Goal: Task Accomplishment & Management: Use online tool/utility

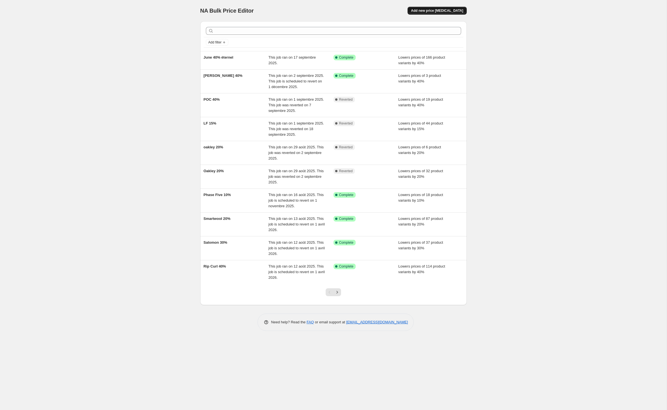
click at [462, 10] on span "Add new price [MEDICAL_DATA]" at bounding box center [437, 10] width 52 height 4
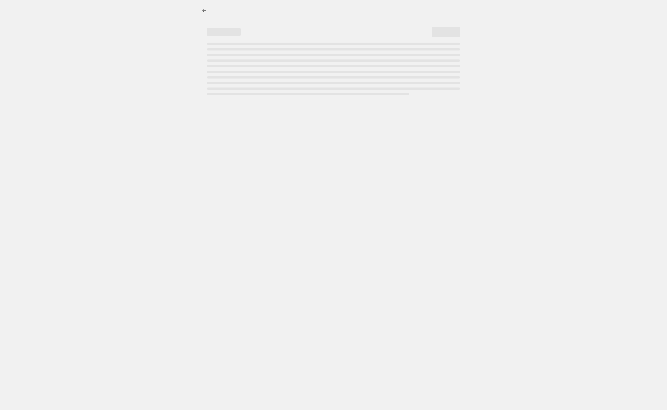
select select "percentage"
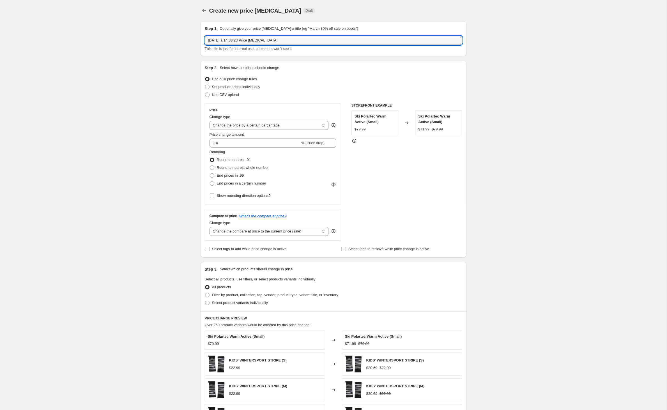
drag, startPoint x: 303, startPoint y: 48, endPoint x: 154, endPoint y: 47, distance: 148.2
click at [154, 47] on div "Create new price [MEDICAL_DATA]. This page is ready Create new price [MEDICAL_D…" at bounding box center [333, 278] width 667 height 557
type input "shokz 30%"
click at [215, 148] on input "-10" at bounding box center [255, 143] width 91 height 9
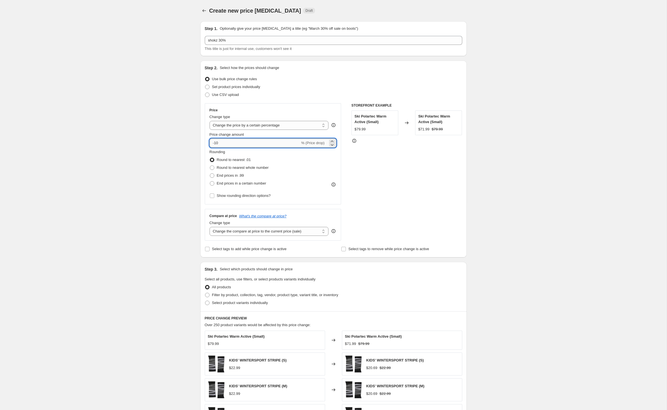
click at [215, 148] on input "-10" at bounding box center [255, 143] width 91 height 9
type input "-1"
type input "-30"
click at [126, 162] on div "Create new price [MEDICAL_DATA]. This page is ready Create new price [MEDICAL_D…" at bounding box center [333, 278] width 667 height 557
click at [205, 251] on input "Select tags to add while price change is active" at bounding box center [207, 249] width 4 height 4
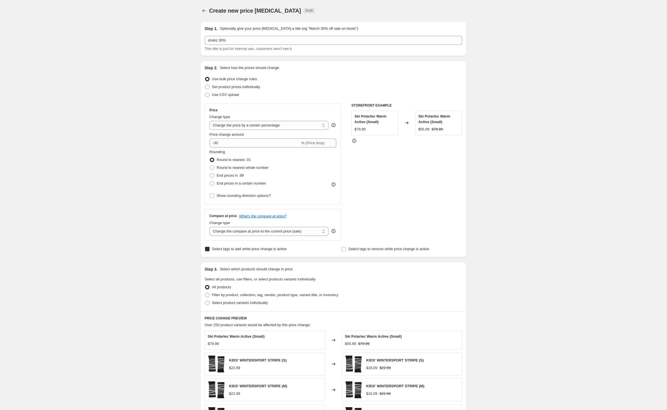
checkbox input "true"
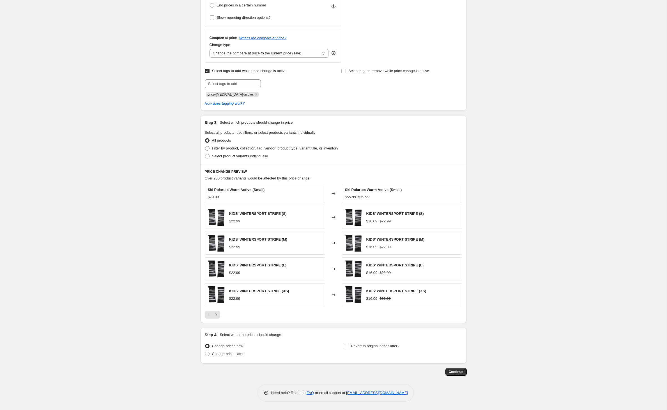
scroll to position [225, 0]
click at [205, 146] on span at bounding box center [207, 148] width 4 height 4
click at [205, 146] on input "Filter by product, collection, tag, vendor, product type, variant title, or inv…" at bounding box center [205, 146] width 0 height 0
radio input "true"
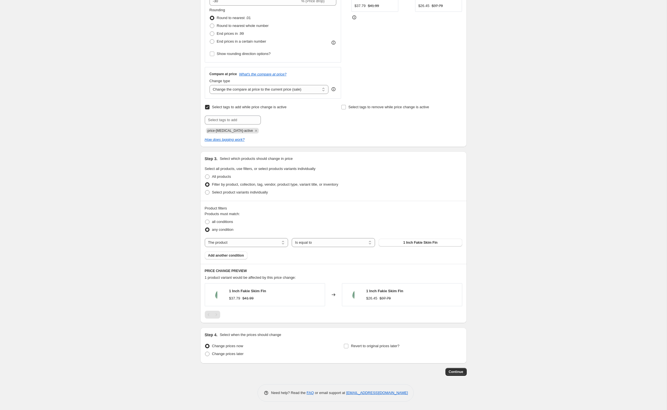
scroll to position [190, 0]
click at [212, 220] on span "all conditions" at bounding box center [222, 222] width 21 height 4
click at [205, 220] on input "all conditions" at bounding box center [205, 220] width 0 height 0
radio input "true"
select select "vendor"
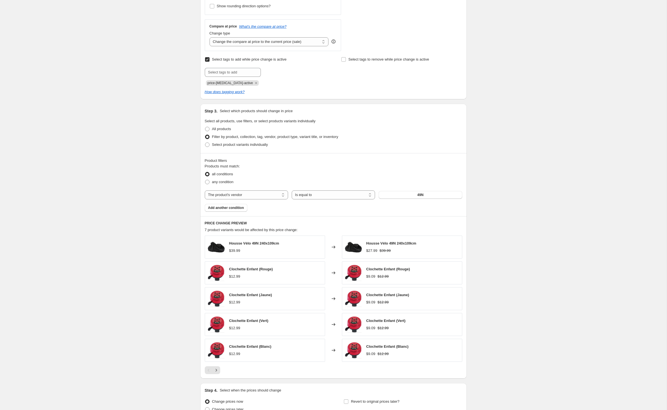
click at [411, 199] on button "49N" at bounding box center [420, 195] width 83 height 8
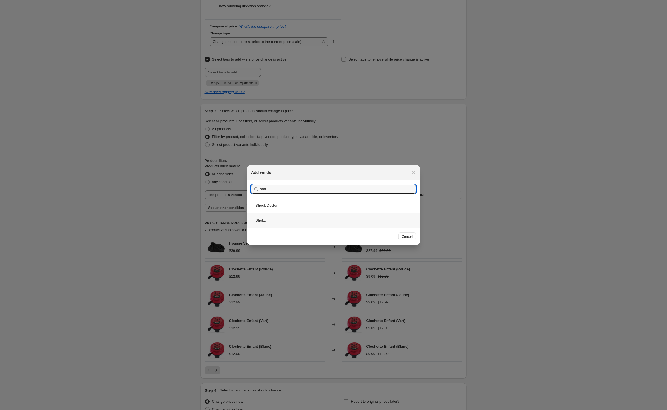
type input "sho"
click at [253, 227] on div "Shokz" at bounding box center [334, 220] width 174 height 15
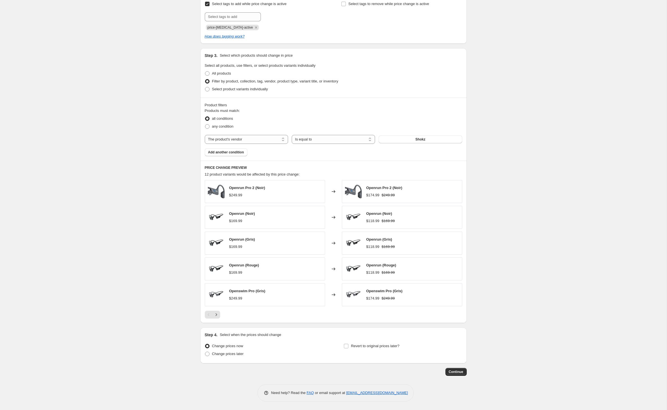
scroll to position [295, 0]
click at [235, 150] on span "Add another condition" at bounding box center [226, 152] width 36 height 4
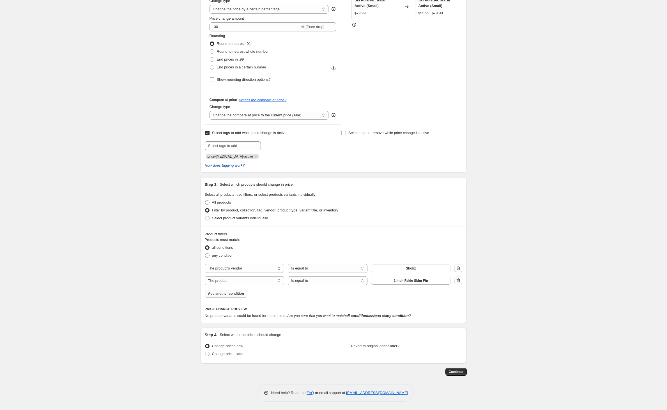
scroll to position [170, 0]
select select "inventory_quantity"
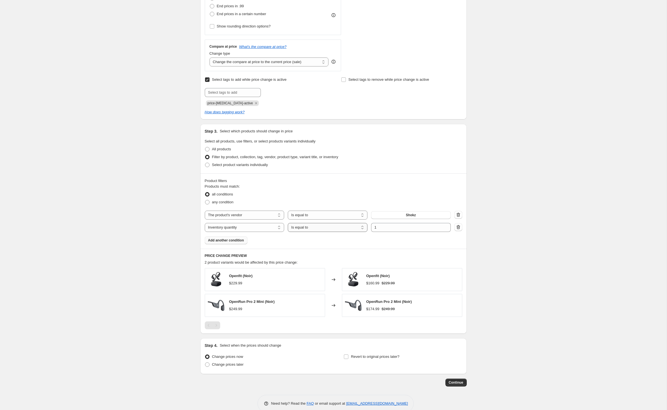
select select ">"
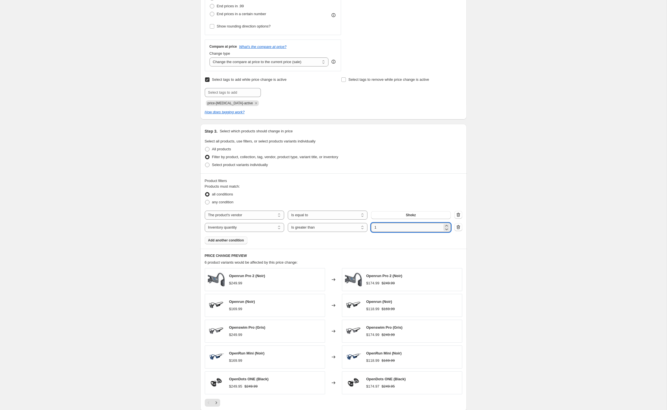
click at [405, 232] on input "1" at bounding box center [406, 227] width 71 height 9
type input "0"
click at [121, 253] on div "Create new price [MEDICAL_DATA]. This page is ready Create new price [MEDICAL_D…" at bounding box center [333, 164] width 667 height 668
click at [223, 243] on span "Add another condition" at bounding box center [226, 240] width 36 height 4
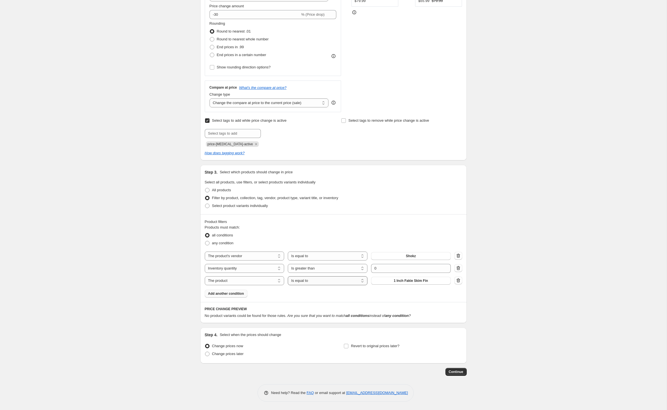
select select "not_equal"
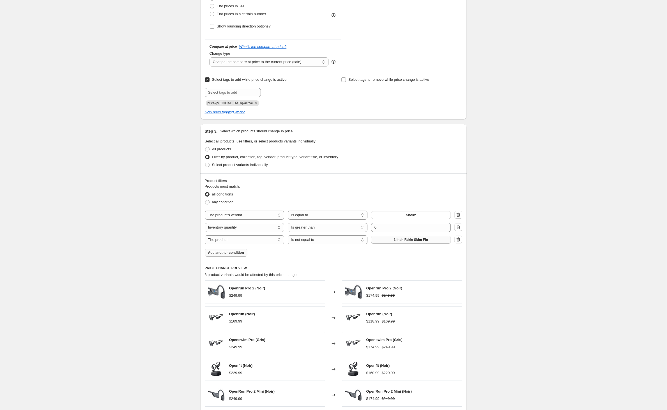
click at [424, 242] on span "1 Inch Fakie Skim Fin" at bounding box center [411, 240] width 34 height 4
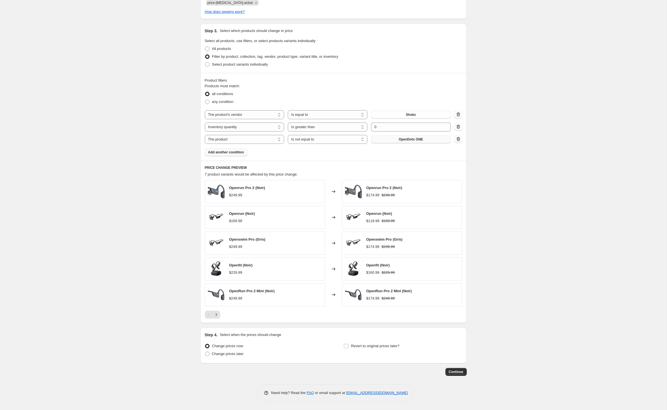
scroll to position [322, 0]
click at [205, 352] on span at bounding box center [207, 354] width 4 height 4
click at [205, 352] on input "Change prices later" at bounding box center [205, 352] width 0 height 0
radio input "true"
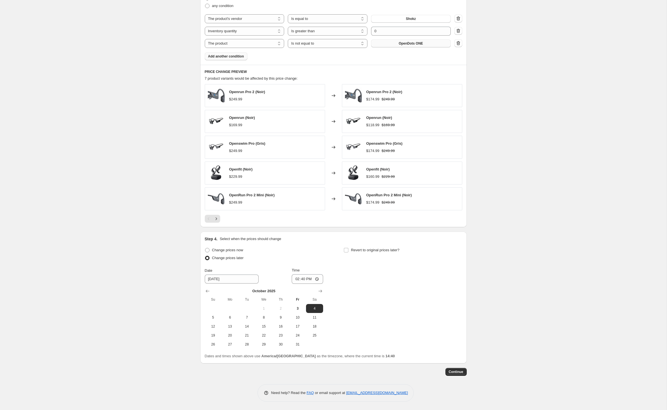
scroll to position [428, 0]
click at [318, 289] on icon "Show next month, November 2025" at bounding box center [321, 292] width 6 height 6
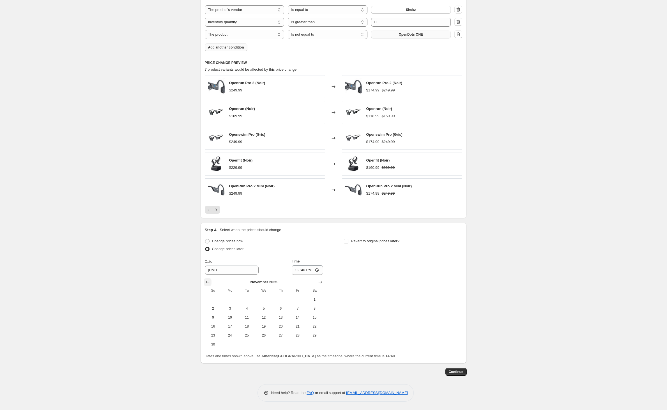
click at [205, 282] on icon "Show previous month, October 2025" at bounding box center [208, 283] width 6 height 6
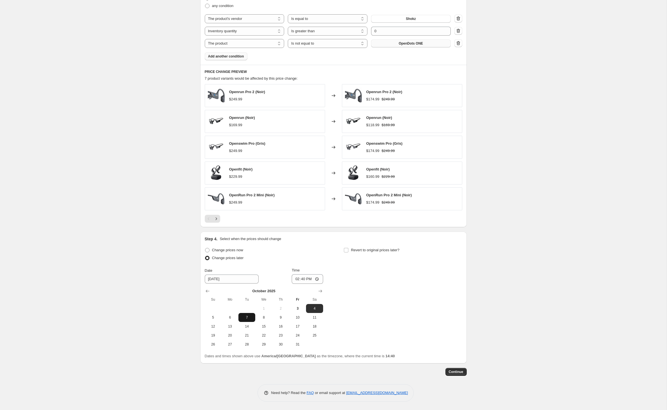
click at [241, 315] on span "7" at bounding box center [247, 317] width 12 height 4
type input "[DATE]"
click at [305, 274] on input "14:40" at bounding box center [307, 279] width 31 height 10
type input "00:01"
click at [293, 315] on span "10" at bounding box center [298, 317] width 12 height 4
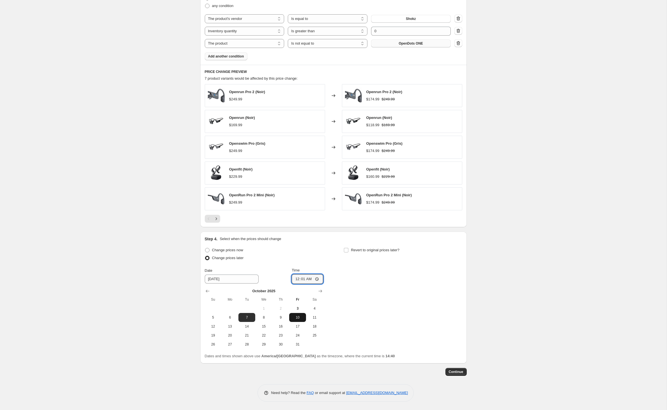
type input "[DATE]"
click at [305, 274] on input "00:01" at bounding box center [307, 279] width 31 height 10
click at [314, 274] on input "23:01" at bounding box center [307, 279] width 31 height 10
type input "23:59"
click at [393, 280] on div "Change prices now Change prices later Date [DATE] Time 23:59 [DATE] Su Mo Tu We…" at bounding box center [334, 297] width 258 height 103
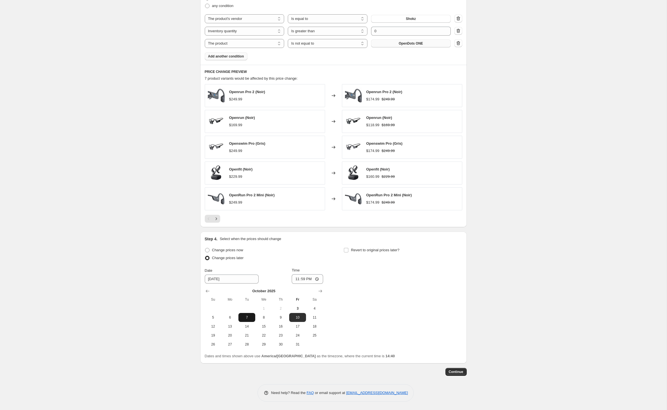
click at [241, 315] on span "7" at bounding box center [247, 317] width 12 height 4
type input "[DATE]"
click at [304, 274] on input "23:59" at bounding box center [307, 279] width 31 height 10
type input "00:01"
click at [269, 246] on div "Change prices now" at bounding box center [264, 250] width 118 height 8
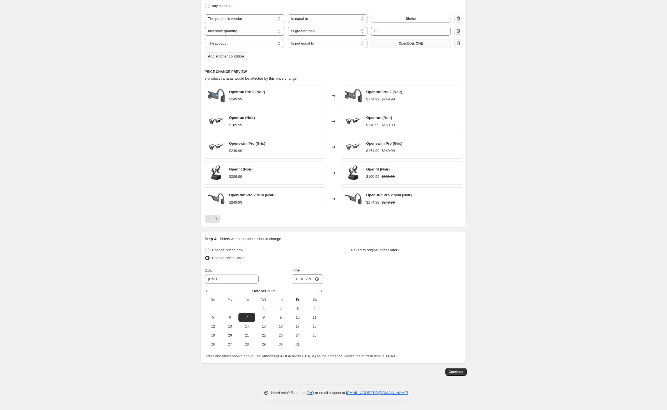
click at [349, 248] on input "Revert to original prices later?" at bounding box center [346, 250] width 4 height 4
checkbox input "true"
click at [463, 274] on input "14:40" at bounding box center [446, 279] width 31 height 10
type input "23:59"
click at [528, 338] on div "Create new price [MEDICAL_DATA]. This page is ready Create new price [MEDICAL_D…" at bounding box center [333, 22] width 667 height 776
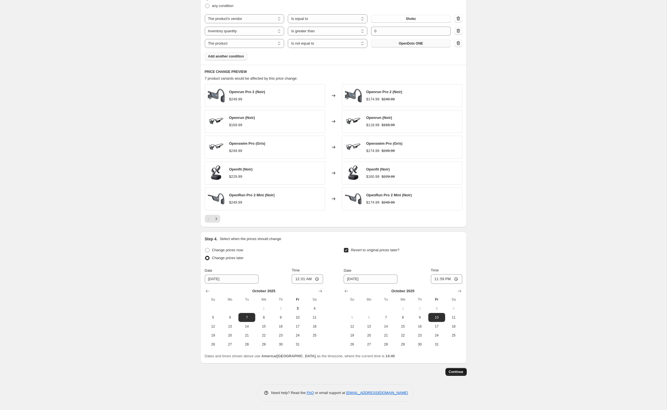
click at [464, 370] on span "Continue" at bounding box center [456, 372] width 15 height 4
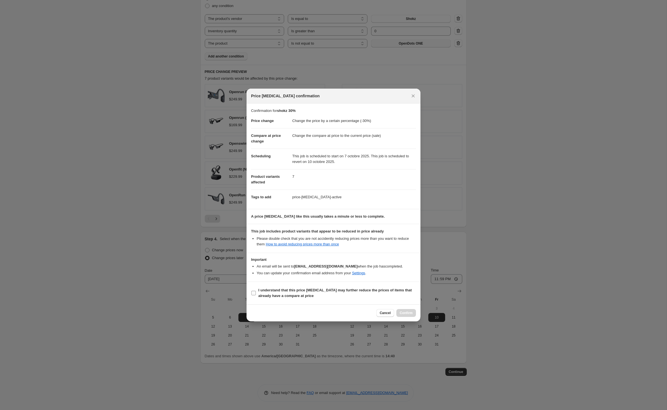
click at [251, 296] on input "I understand that this price [MEDICAL_DATA] may further reduce the prices of it…" at bounding box center [253, 293] width 4 height 4
checkbox input "true"
click at [413, 315] on span "Confirm" at bounding box center [406, 313] width 13 height 4
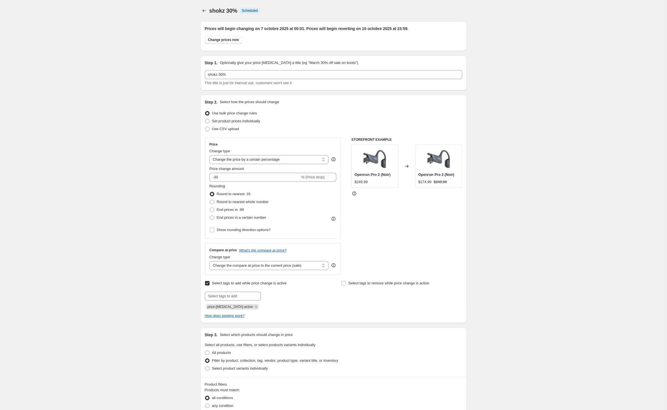
scroll to position [428, 0]
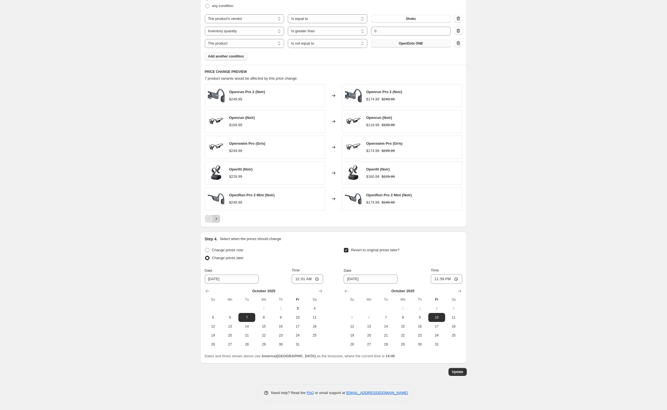
click at [214, 222] on icon "Next" at bounding box center [217, 219] width 6 height 6
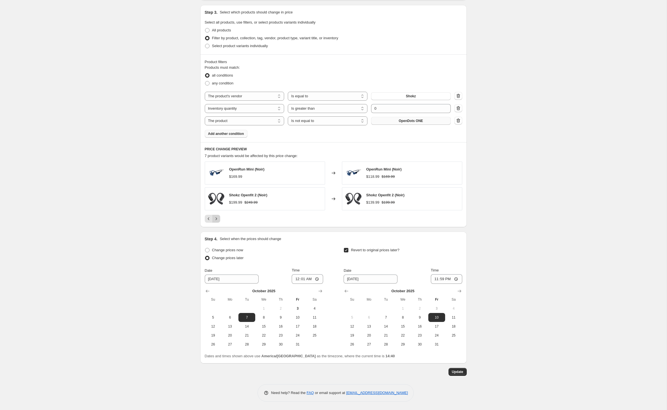
scroll to position [387, 0]
click at [231, 193] on span "Shokz Openfit 2 (Noir)" at bounding box center [248, 195] width 38 height 4
click at [205, 223] on button "Previous" at bounding box center [209, 219] width 8 height 8
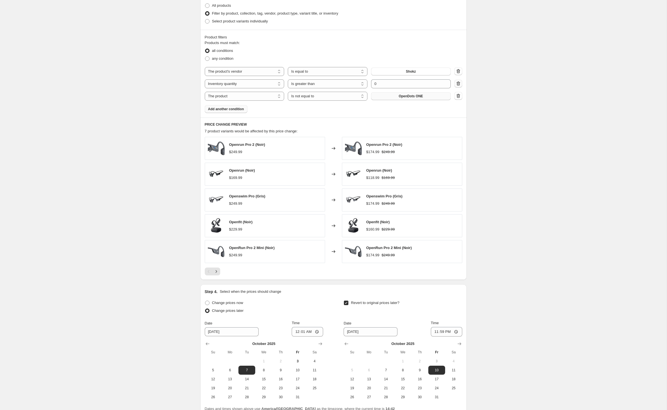
click at [461, 86] on icon "button" at bounding box center [459, 84] width 6 height 6
select select "product"
select select "not_equal"
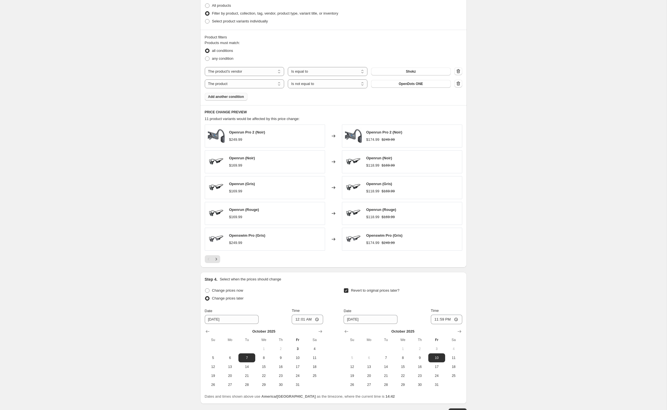
click at [223, 99] on span "Add another condition" at bounding box center [226, 97] width 36 height 4
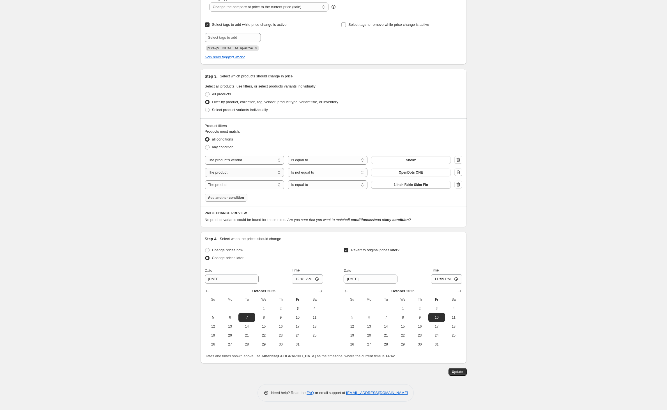
scroll to position [327, 0]
select select "inventory_quantity"
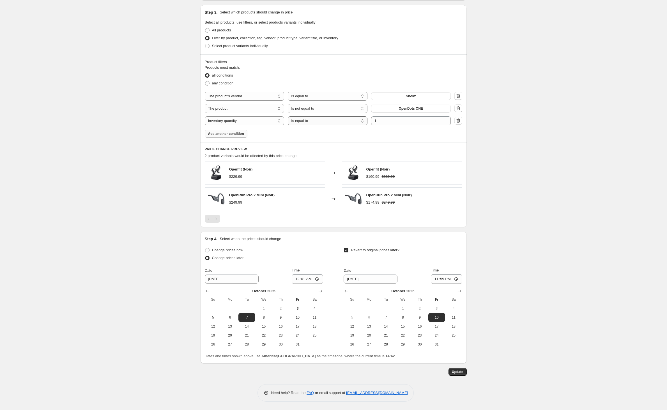
select select ">"
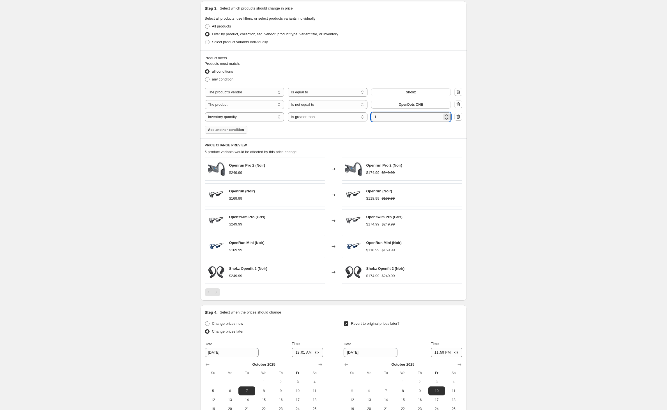
click at [401, 122] on input "1" at bounding box center [406, 117] width 71 height 9
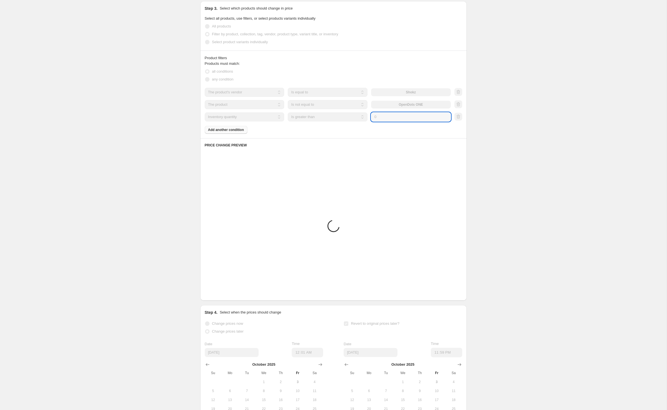
type input "0"
click at [315, 134] on div "Products must match: all conditions any condition The product The product's col…" at bounding box center [334, 97] width 258 height 73
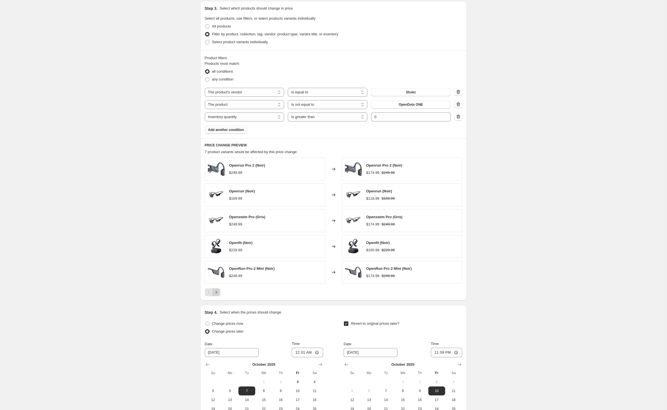
click at [214, 295] on icon "Next" at bounding box center [217, 293] width 6 height 6
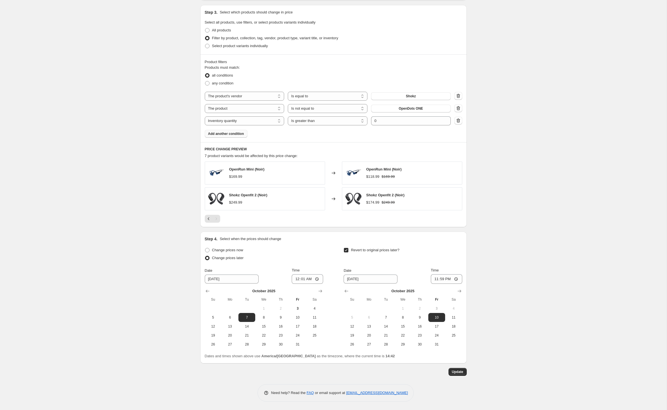
click at [162, 257] on div "shokz 30%. This page is ready shokz 30% Info Scheduled Copy to new job Delete j…" at bounding box center [333, 43] width 667 height 733
click at [464, 372] on span "Update" at bounding box center [458, 372] width 12 height 4
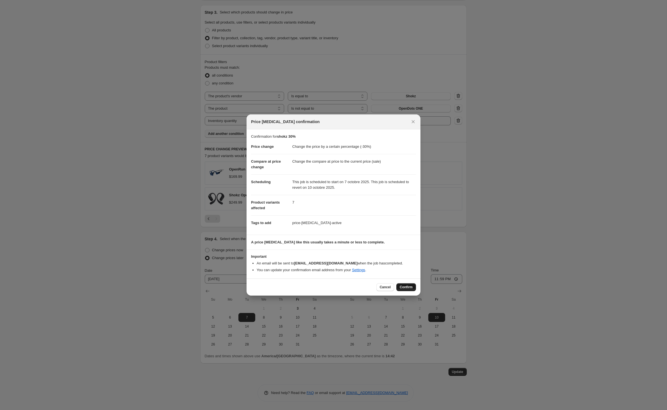
click at [413, 290] on span "Confirm" at bounding box center [406, 287] width 13 height 4
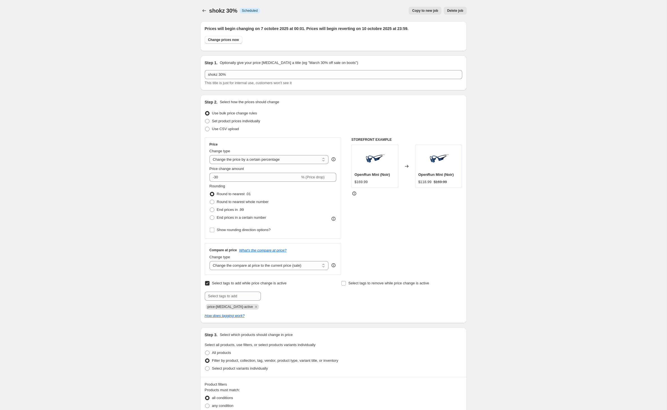
scroll to position [0, 0]
click at [202, 11] on icon "Price change jobs" at bounding box center [205, 11] width 6 height 6
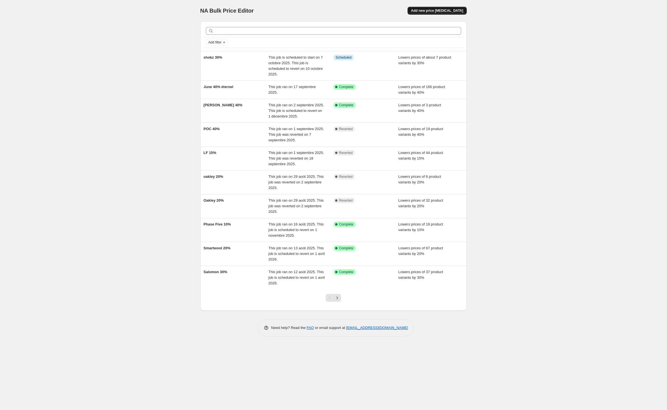
click at [444, 13] on span "Add new price [MEDICAL_DATA]" at bounding box center [437, 10] width 52 height 4
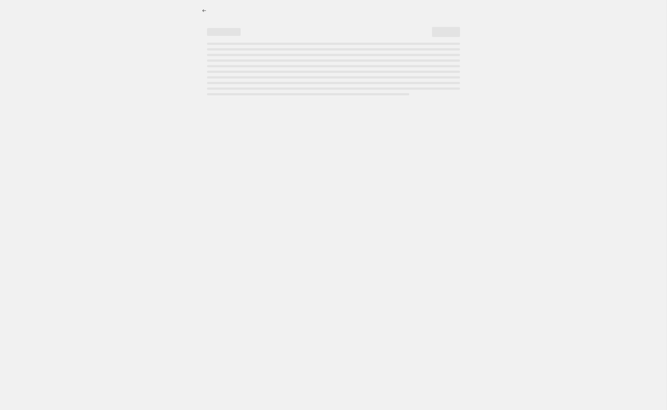
select select "percentage"
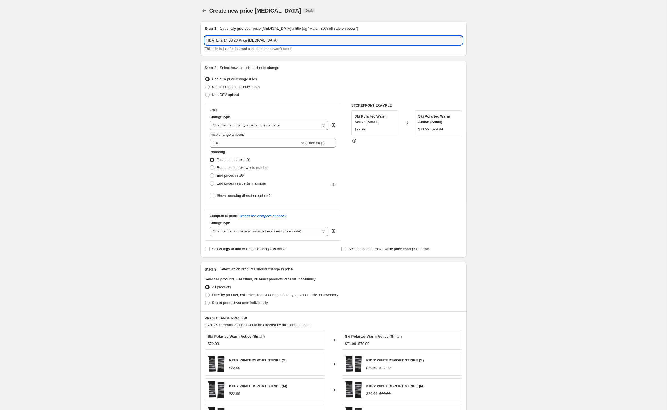
drag, startPoint x: 311, startPoint y: 47, endPoint x: 138, endPoint y: 24, distance: 175.0
click at [138, 24] on div "Create new price [MEDICAL_DATA]. This page is ready Create new price [MEDICAL_D…" at bounding box center [333, 278] width 667 height 557
type input "shokz 20%"
click at [219, 148] on input "-10" at bounding box center [255, 143] width 91 height 9
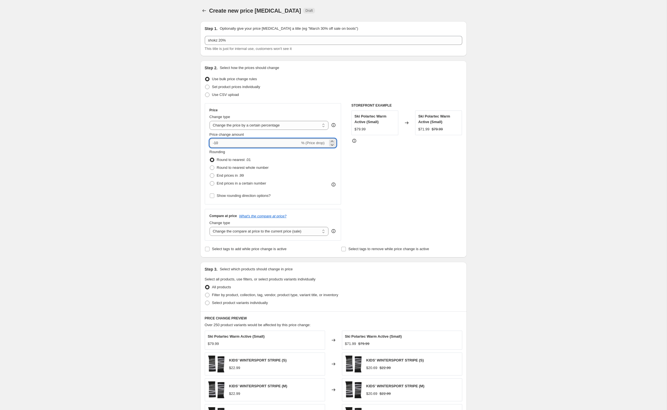
type input "-1"
type input "-20"
click at [119, 222] on div "Create new price [MEDICAL_DATA]. This page is ready Create new price [MEDICAL_D…" at bounding box center [333, 278] width 667 height 557
click at [205, 251] on input "Select tags to add while price change is active" at bounding box center [207, 249] width 4 height 4
checkbox input "true"
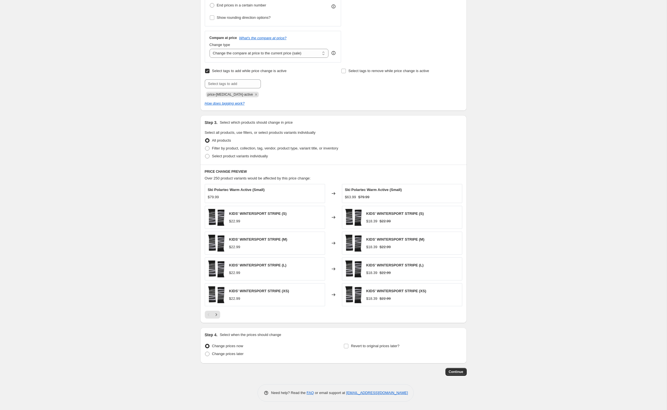
scroll to position [203, 0]
click at [205, 159] on span at bounding box center [207, 156] width 4 height 4
click at [205, 154] on input "Select product variants individually" at bounding box center [205, 154] width 0 height 0
radio input "true"
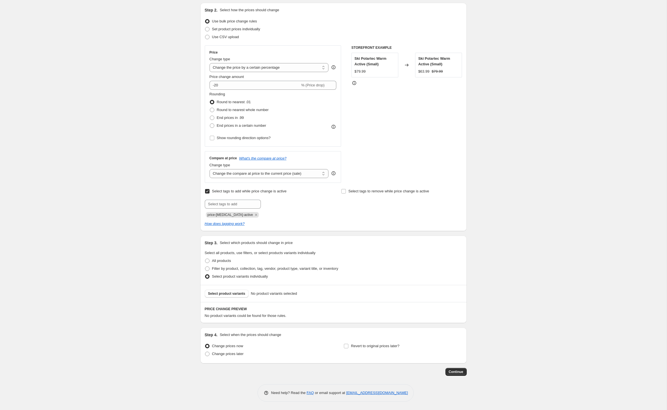
scroll to position [100, 0]
click at [222, 292] on span "Select product variants" at bounding box center [226, 294] width 37 height 4
click at [205, 259] on span at bounding box center [207, 261] width 4 height 4
click at [205, 259] on input "All products" at bounding box center [205, 259] width 0 height 0
radio input "true"
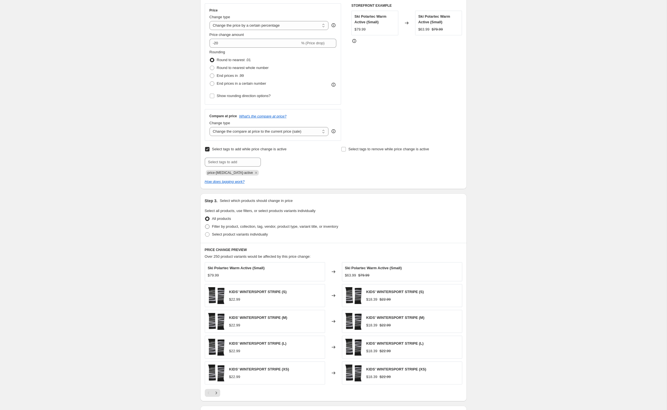
click at [205, 229] on span at bounding box center [207, 227] width 4 height 4
click at [205, 225] on input "Filter by product, collection, tag, vendor, product type, variant title, or inv…" at bounding box center [205, 225] width 0 height 0
radio input "true"
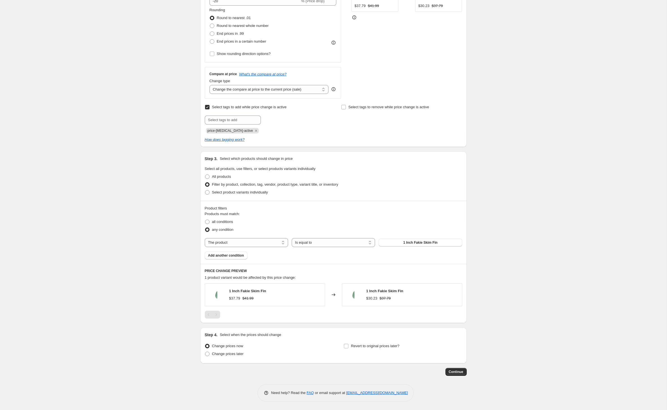
scroll to position [158, 0]
click at [417, 258] on div "Products must match: all conditions any condition The product The product's col…" at bounding box center [334, 235] width 258 height 48
click at [424, 245] on span "1 Inch Fakie Skim Fin" at bounding box center [421, 243] width 34 height 4
click at [205, 352] on span at bounding box center [207, 354] width 4 height 4
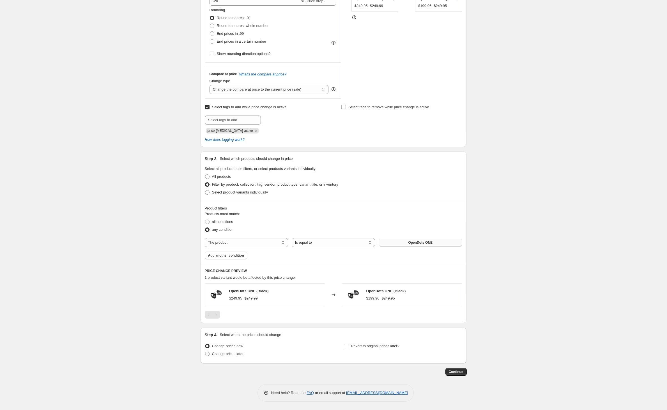
click at [205, 352] on input "Change prices later" at bounding box center [205, 352] width 0 height 0
radio input "true"
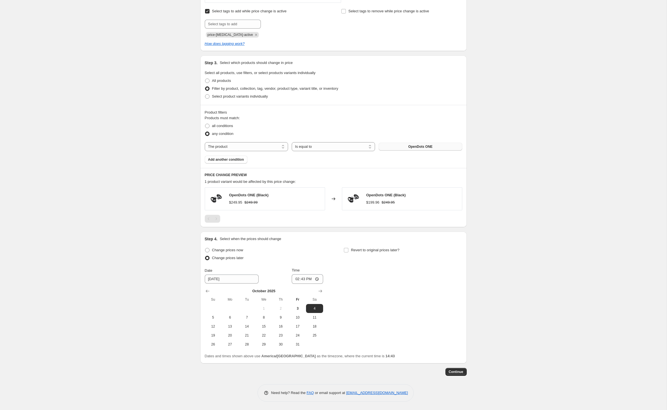
scroll to position [296, 0]
click at [241, 315] on span "7" at bounding box center [247, 317] width 12 height 4
type input "[DATE]"
click at [308, 274] on input "14:43" at bounding box center [307, 279] width 31 height 10
type input "00:01"
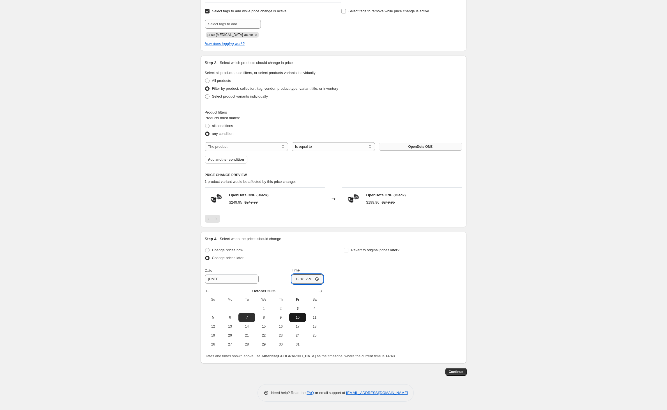
click at [292, 315] on span "10" at bounding box center [298, 317] width 12 height 4
click at [241, 315] on span "7" at bounding box center [247, 317] width 12 height 4
type input "[DATE]"
click at [349, 248] on input "Revert to original prices later?" at bounding box center [346, 250] width 4 height 4
checkbox input "true"
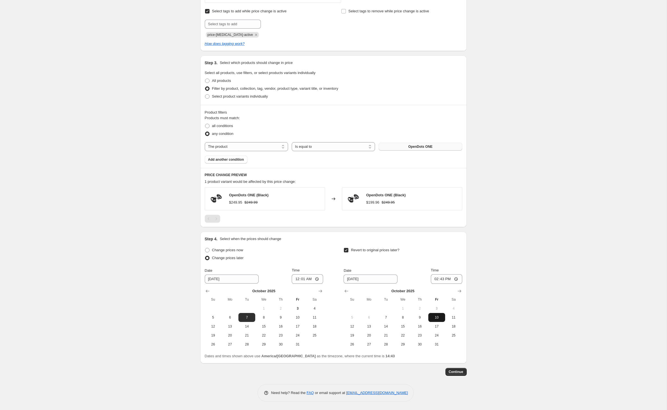
click at [443, 315] on span "10" at bounding box center [437, 317] width 12 height 4
click at [463, 274] on input "14:43" at bounding box center [446, 279] width 31 height 10
type input "23:59"
click at [467, 368] on button "Continue" at bounding box center [456, 372] width 21 height 8
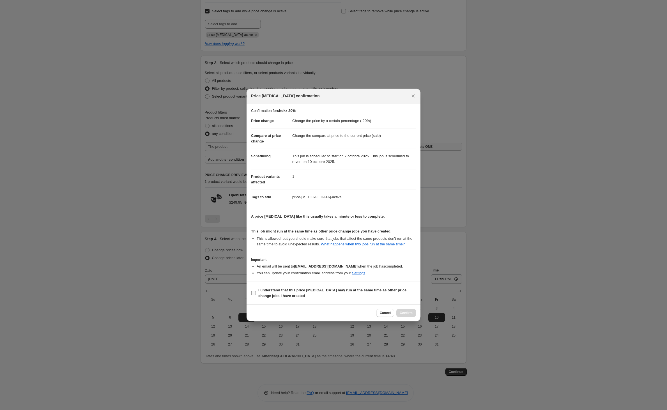
click at [251, 296] on input "I understand that this price [MEDICAL_DATA] may run at the same time as other p…" at bounding box center [253, 293] width 4 height 4
checkbox input "true"
click at [413, 315] on span "Confirm" at bounding box center [406, 313] width 13 height 4
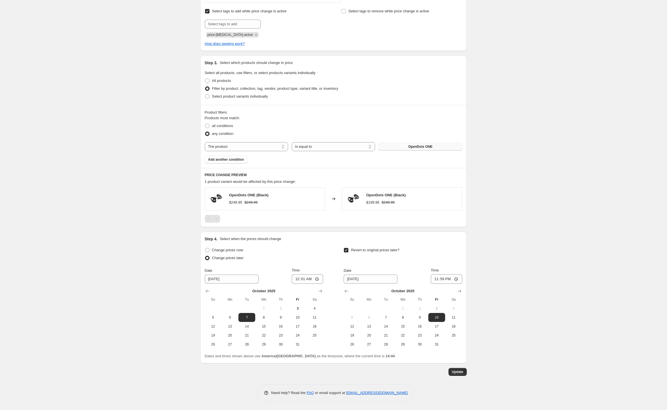
scroll to position [333, 0]
click at [464, 372] on span "Update" at bounding box center [458, 372] width 12 height 4
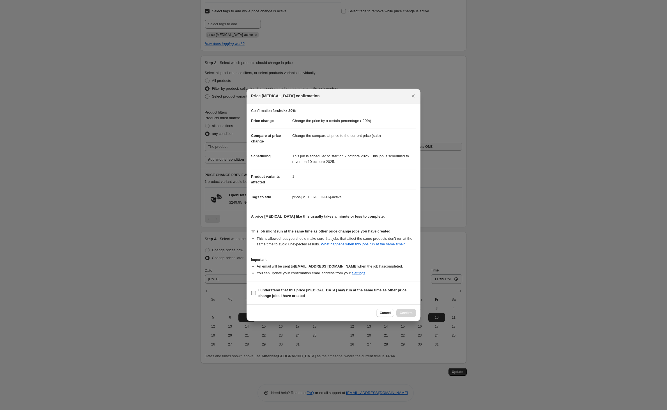
click at [282, 298] on b "I understand that this price [MEDICAL_DATA] may run at the same time as other p…" at bounding box center [332, 293] width 148 height 10
click at [256, 296] on input "I understand that this price [MEDICAL_DATA] may run at the same time as other p…" at bounding box center [253, 293] width 4 height 4
checkbox input "true"
click at [412, 315] on span "Confirm" at bounding box center [406, 313] width 13 height 4
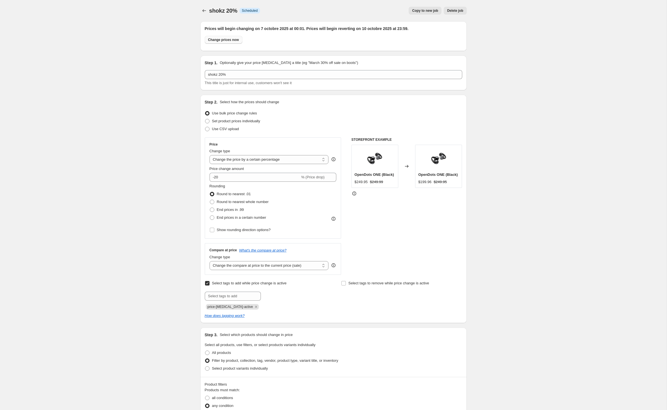
scroll to position [0, 0]
click at [202, 13] on icon "Price change jobs" at bounding box center [205, 11] width 6 height 6
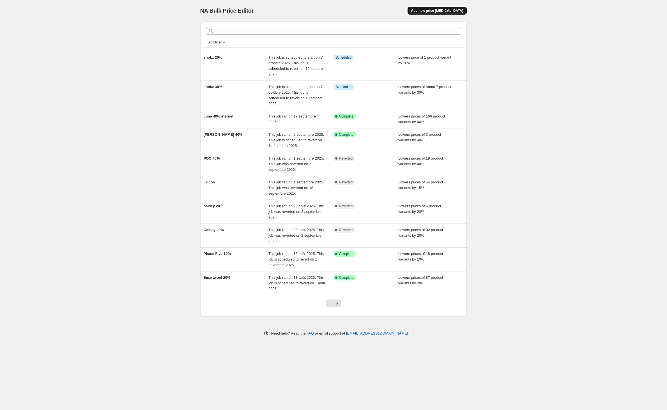
click at [456, 11] on span "Add new price [MEDICAL_DATA]" at bounding box center [437, 10] width 52 height 4
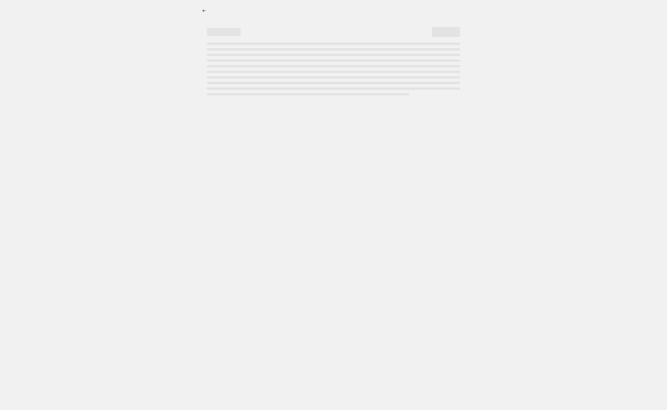
select select "percentage"
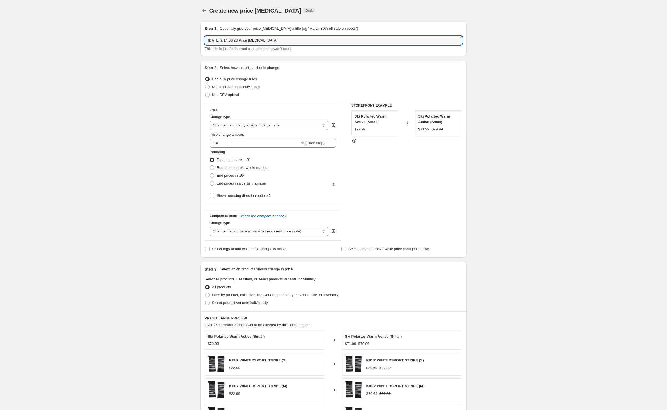
drag, startPoint x: 303, startPoint y: 44, endPoint x: 98, endPoint y: 38, distance: 204.4
click at [98, 38] on div "Create new price [MEDICAL_DATA]. This page is ready Create new price [MEDICAL_D…" at bounding box center [333, 278] width 667 height 557
type input "openrun 30%"
click at [214, 148] on input "-10" at bounding box center [255, 143] width 91 height 9
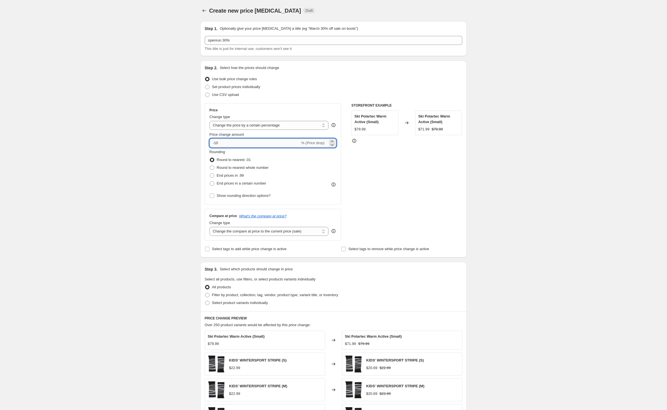
type input "-1"
type input "-30"
click at [205, 251] on input "Select tags to add while price change is active" at bounding box center [207, 249] width 4 height 4
checkbox input "true"
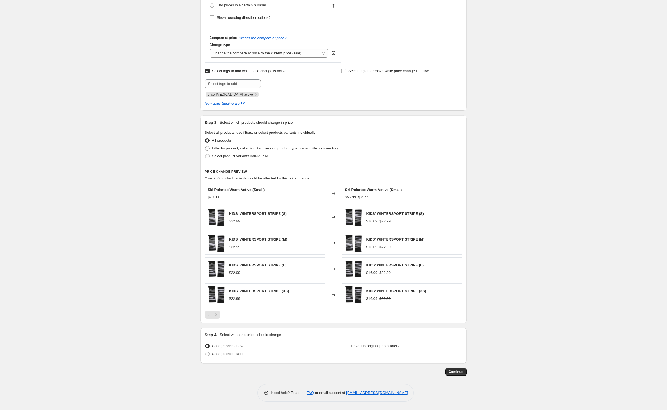
scroll to position [190, 0]
click at [205, 151] on span at bounding box center [207, 148] width 4 height 4
click at [205, 146] on input "Filter by product, collection, tag, vendor, product type, variant title, or inv…" at bounding box center [205, 146] width 0 height 0
radio input "true"
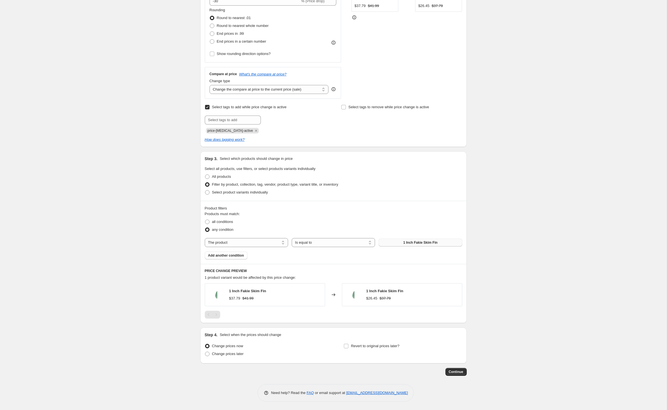
click at [397, 239] on button "1 Inch Fakie Skim Fin" at bounding box center [420, 243] width 83 height 8
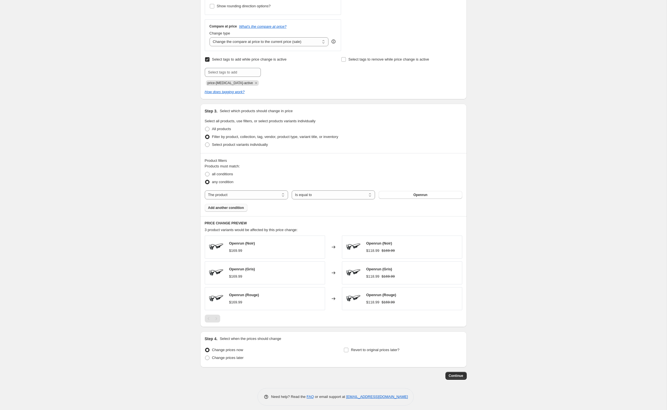
click at [227, 210] on span "Add another condition" at bounding box center [226, 208] width 36 height 4
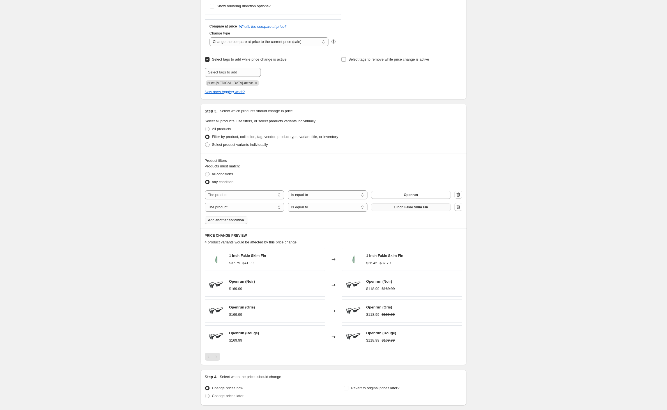
click at [406, 210] on span "1 Inch Fakie Skim Fin" at bounding box center [411, 207] width 34 height 4
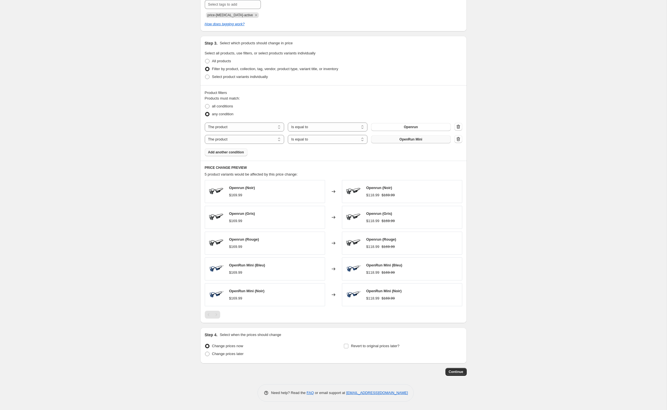
scroll to position [306, 0]
click at [205, 352] on span at bounding box center [207, 354] width 4 height 4
click at [205, 352] on input "Change prices later" at bounding box center [205, 352] width 0 height 0
radio input "true"
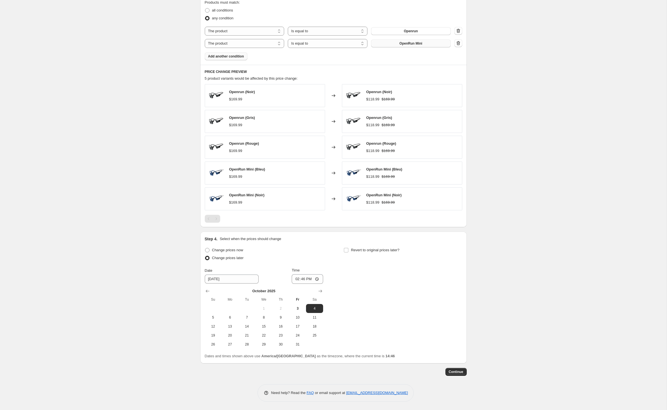
scroll to position [415, 0]
click at [242, 275] on input "[DATE]" at bounding box center [232, 279] width 54 height 9
click at [319, 290] on icon "Show next month, November 2025" at bounding box center [321, 291] width 4 height 3
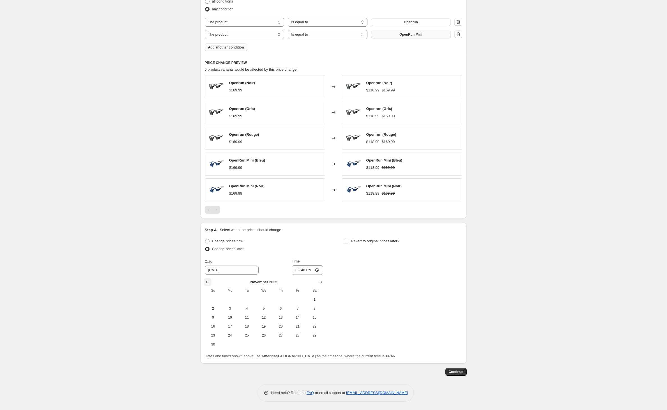
click at [205, 280] on icon "Show previous month, October 2025" at bounding box center [208, 283] width 6 height 6
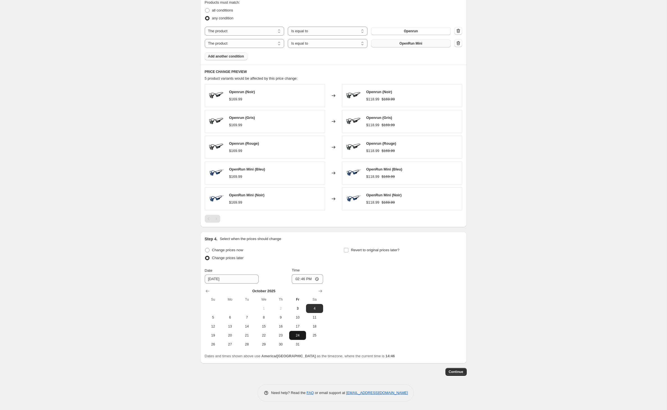
click at [294, 333] on span "24" at bounding box center [298, 335] width 12 height 4
type input "[DATE]"
click at [305, 274] on input "14:46" at bounding box center [307, 279] width 31 height 10
type input "00:01"
click at [348, 248] on input "Revert to original prices later?" at bounding box center [346, 250] width 4 height 4
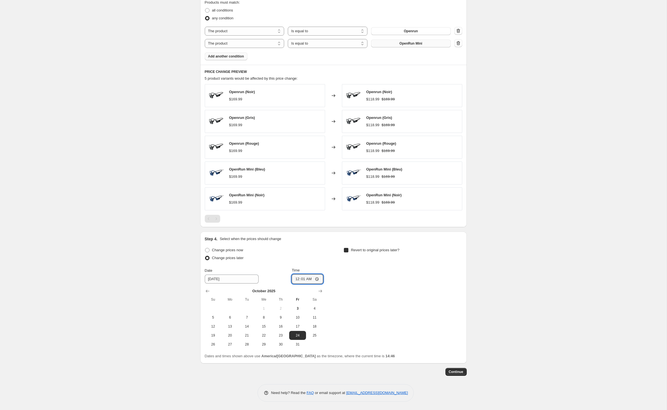
checkbox input "true"
click at [461, 290] on icon "Show next month, November 2025" at bounding box center [460, 291] width 4 height 3
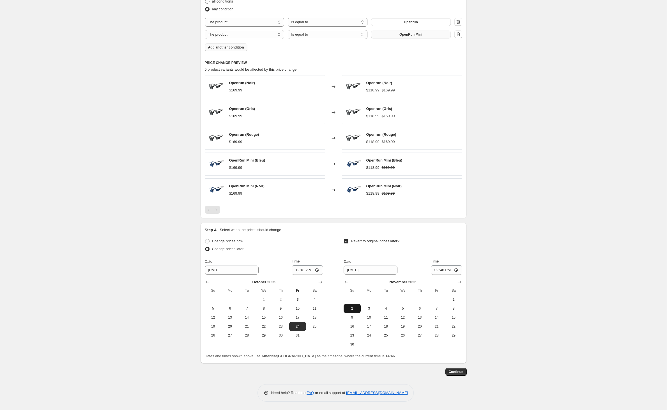
click at [356, 309] on span "2" at bounding box center [352, 308] width 12 height 4
type input "[DATE]"
click at [461, 266] on input "14:46" at bounding box center [446, 270] width 31 height 10
click at [463, 267] on input "23:46" at bounding box center [446, 270] width 31 height 10
type input "23:59"
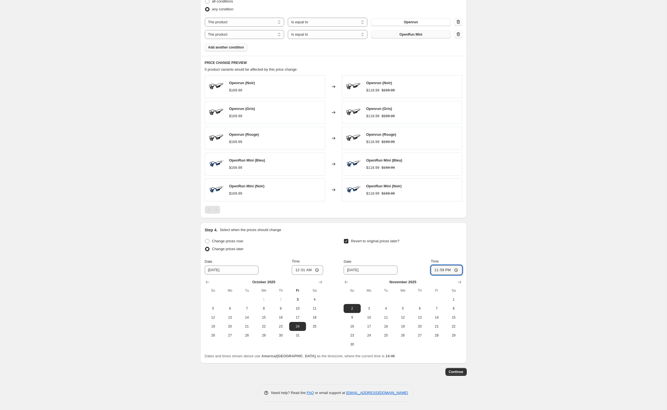
click at [528, 306] on div "Create new price [MEDICAL_DATA]. This page is ready Create new price [MEDICAL_D…" at bounding box center [333, 23] width 667 height 773
click at [464, 374] on span "Continue" at bounding box center [456, 372] width 15 height 4
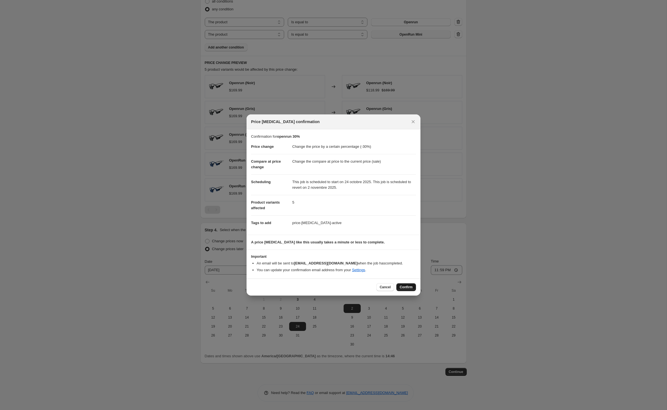
click at [411, 290] on span "Confirm" at bounding box center [406, 287] width 13 height 4
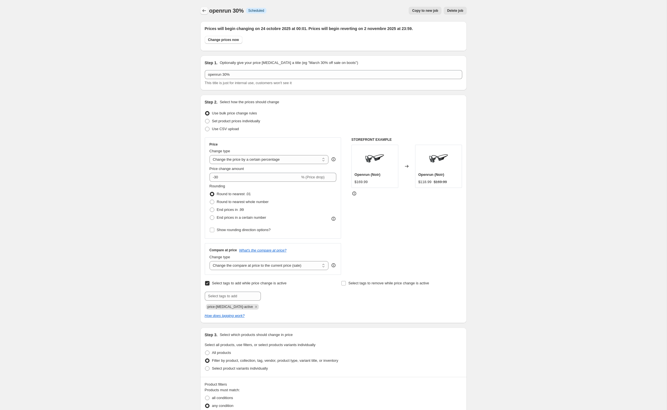
click at [202, 13] on icon "Price change jobs" at bounding box center [205, 11] width 6 height 6
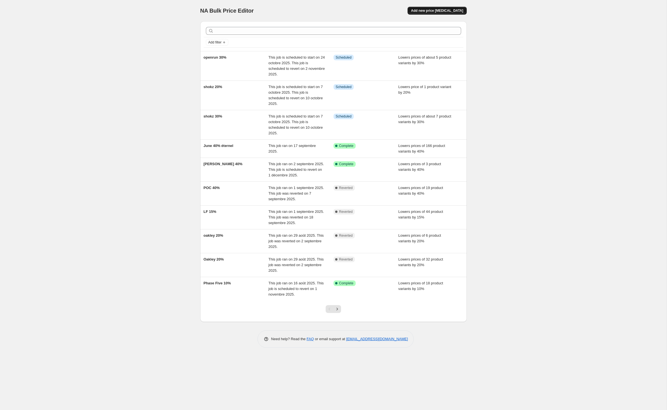
click at [448, 13] on span "Add new price [MEDICAL_DATA]" at bounding box center [437, 10] width 52 height 4
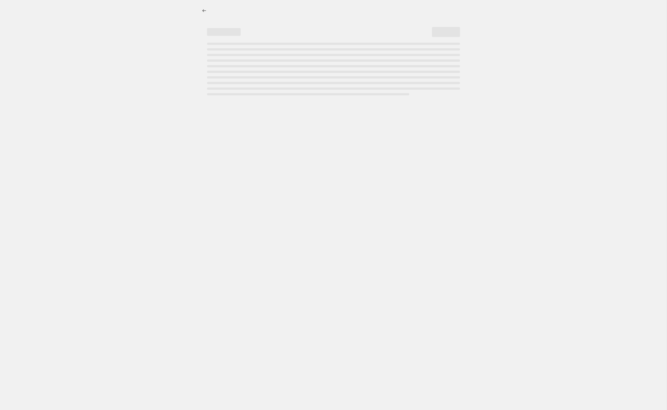
select select "percentage"
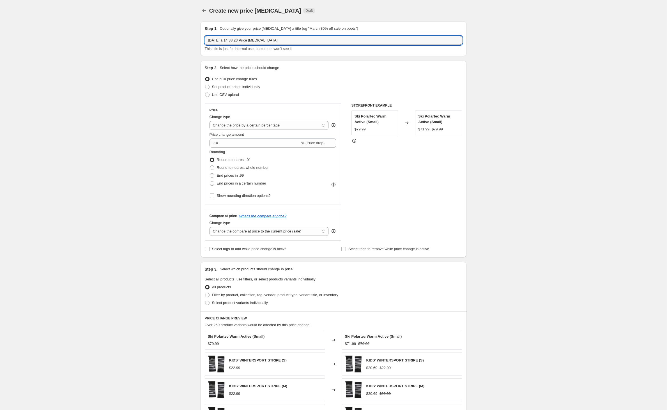
drag, startPoint x: 319, startPoint y: 44, endPoint x: 114, endPoint y: 43, distance: 205.4
click at [114, 43] on div "Create new price [MEDICAL_DATA]. This page is ready Create new price [MEDICAL_D…" at bounding box center [333, 278] width 667 height 557
type input "shokz 30%"
click at [223, 148] on input "-10" at bounding box center [255, 143] width 91 height 9
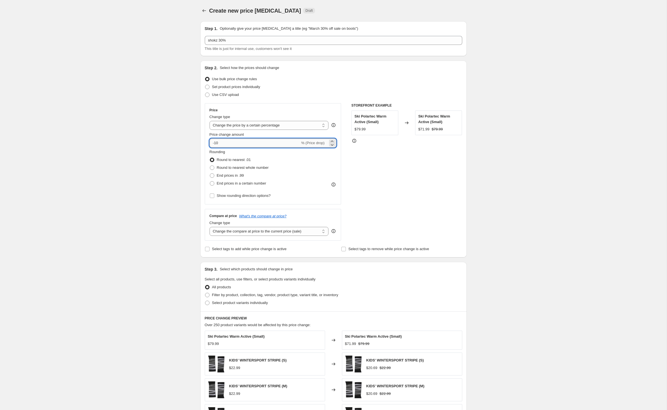
type input "-1"
type input "-30"
click at [150, 179] on div "Create new price [MEDICAL_DATA]. This page is ready Create new price [MEDICAL_D…" at bounding box center [333, 278] width 667 height 557
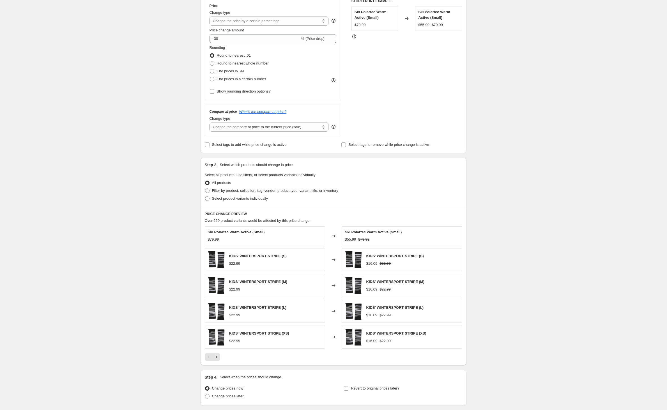
scroll to position [103, 0]
click at [205, 149] on input "Select tags to add while price change is active" at bounding box center [207, 146] width 4 height 4
checkbox input "true"
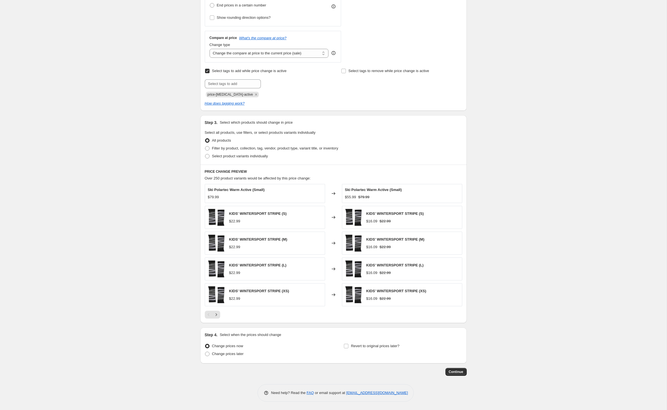
scroll to position [210, 0]
click at [205, 148] on span at bounding box center [207, 148] width 4 height 4
click at [205, 146] on input "Filter by product, collection, tag, vendor, product type, variant title, or inv…" at bounding box center [205, 146] width 0 height 0
radio input "true"
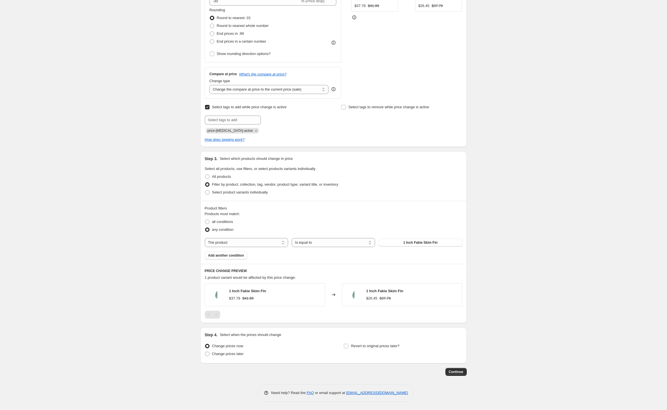
scroll to position [190, 0]
select select "vendor"
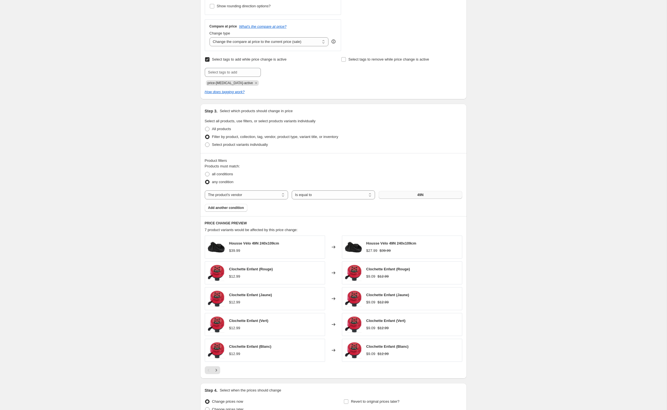
click at [415, 199] on button "49N" at bounding box center [420, 195] width 83 height 8
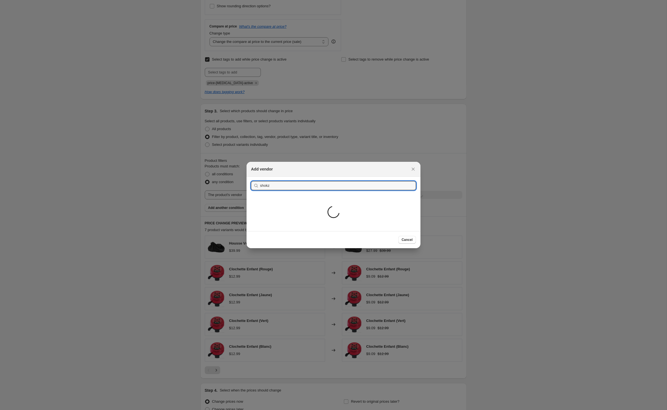
type input "shokz"
click at [255, 223] on div "Loading..." at bounding box center [334, 213] width 174 height 36
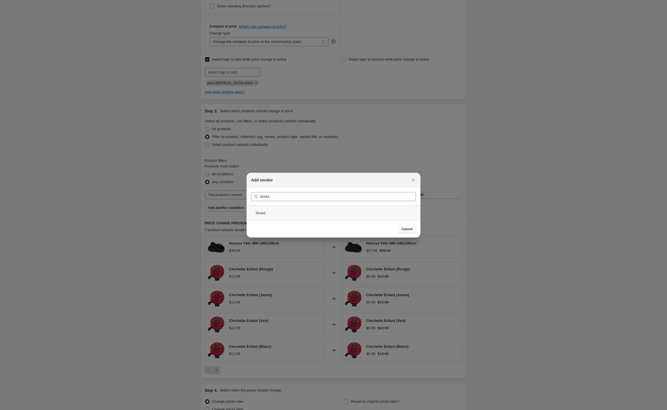
click at [257, 214] on div "Shokz" at bounding box center [334, 213] width 174 height 15
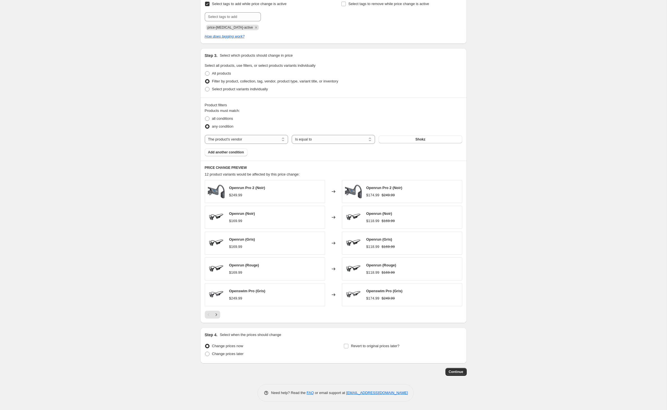
scroll to position [294, 0]
click at [231, 150] on span "Add another condition" at bounding box center [226, 152] width 36 height 4
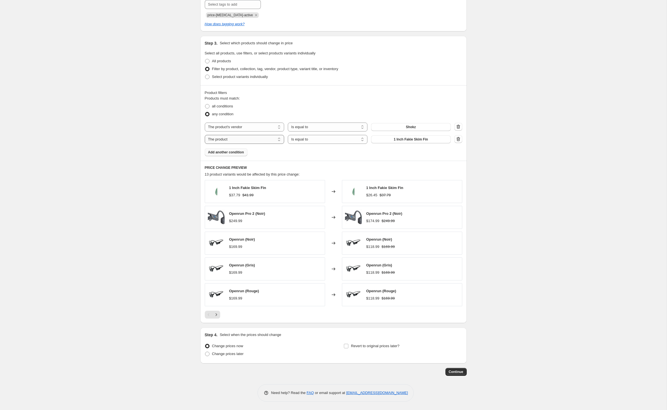
select select "inventory_quantity"
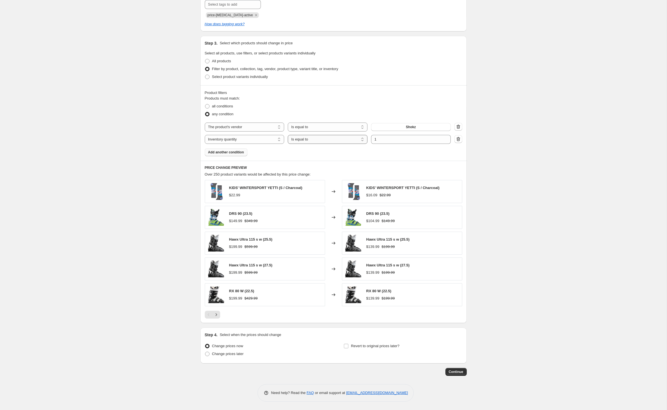
select select ">"
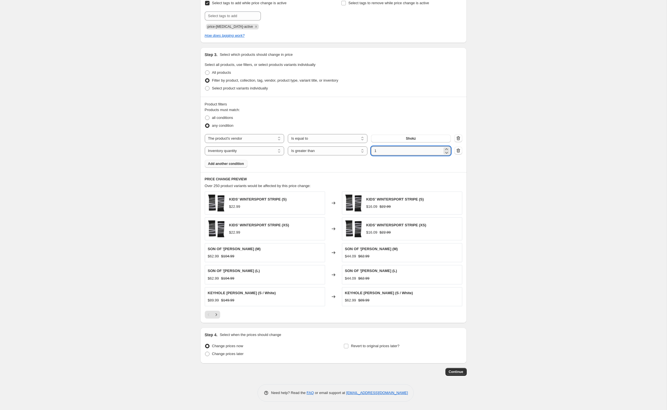
click at [422, 146] on input "1" at bounding box center [406, 150] width 71 height 9
type input "0"
click at [156, 173] on div "Create new price [MEDICAL_DATA]. This page is ready Create new price [MEDICAL_D…" at bounding box center [333, 82] width 667 height 656
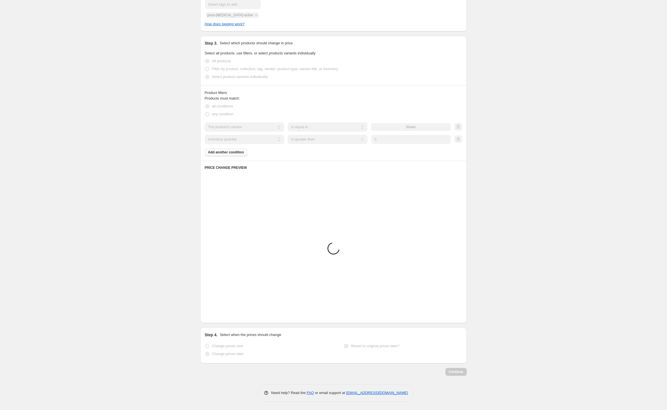
scroll to position [309, 0]
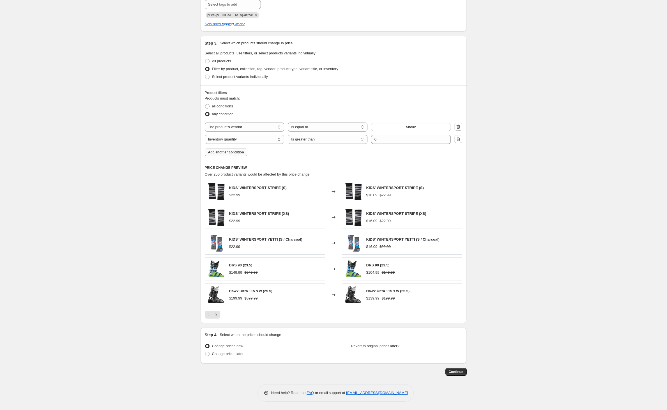
click at [200, 350] on div "Step 4. Select when the prices should change Change prices now Change prices la…" at bounding box center [333, 346] width 267 height 36
click at [205, 352] on span at bounding box center [207, 354] width 4 height 4
click at [205, 352] on input "Change prices later" at bounding box center [205, 352] width 0 height 0
radio input "true"
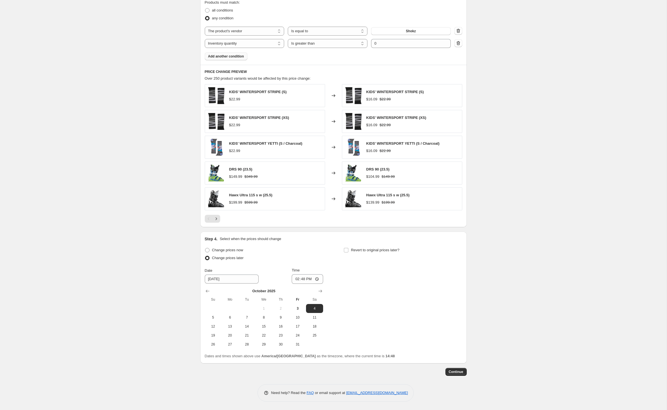
scroll to position [415, 0]
click at [318, 289] on icon "Show next month, November 2025" at bounding box center [321, 292] width 6 height 6
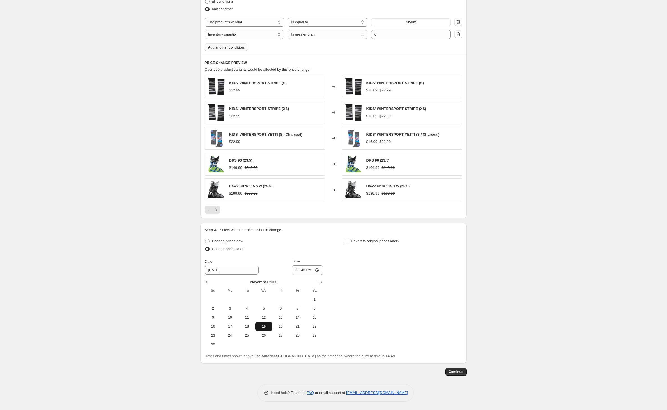
click at [258, 329] on span "19" at bounding box center [264, 326] width 12 height 4
type input "[DATE]"
click at [304, 269] on input "14:48" at bounding box center [307, 270] width 31 height 10
type input "00:01"
click at [358, 257] on div "Change prices now Change prices later Date [DATE] Time 00:[DATE] Mo Tu We Th Fr…" at bounding box center [334, 293] width 258 height 112
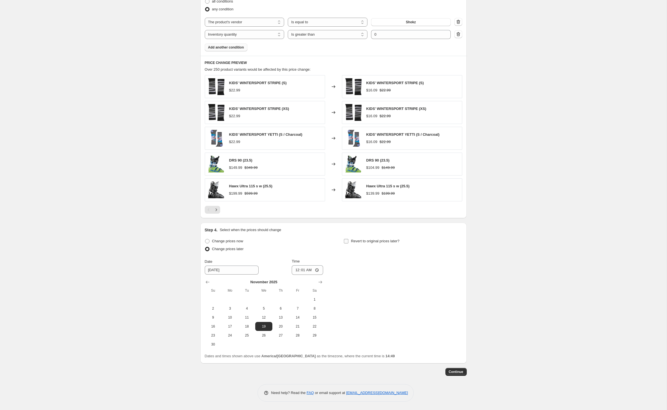
click at [349, 239] on input "Revert to original prices later?" at bounding box center [346, 241] width 4 height 4
checkbox input "true"
click at [463, 280] on icon "Show next month, November 2025" at bounding box center [460, 283] width 6 height 6
click at [463, 280] on icon "Show next month, December 2025" at bounding box center [460, 283] width 6 height 6
click at [426, 297] on span "4" at bounding box center [420, 299] width 12 height 4
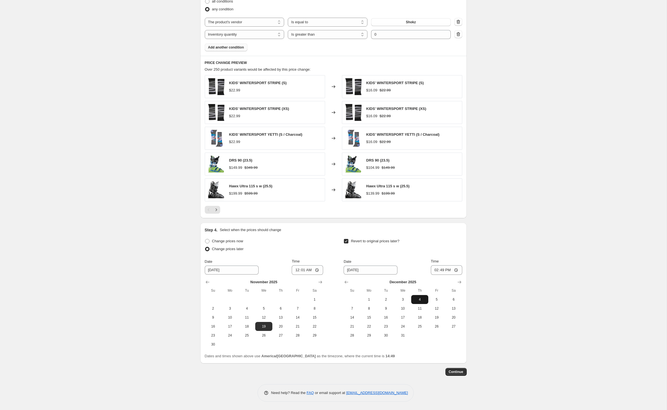
type input "[DATE]"
click at [463, 265] on input "14:49" at bounding box center [446, 270] width 31 height 10
type input "23:59"
click at [569, 276] on div "Create new price [MEDICAL_DATA]. This page is ready Create new price [MEDICAL_D…" at bounding box center [333, 23] width 667 height 773
click at [464, 374] on span "Continue" at bounding box center [456, 372] width 15 height 4
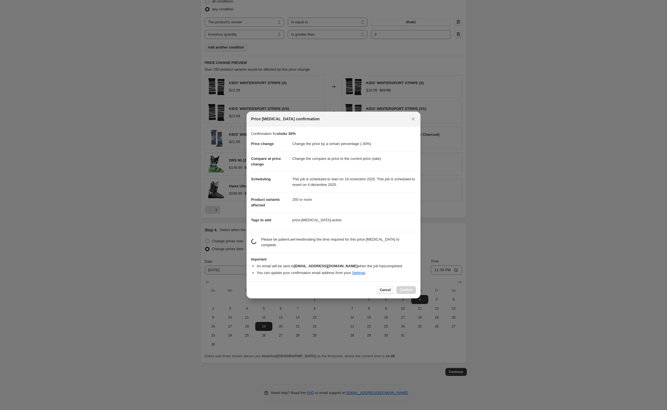
click at [384, 292] on span "Cancel" at bounding box center [385, 290] width 11 height 4
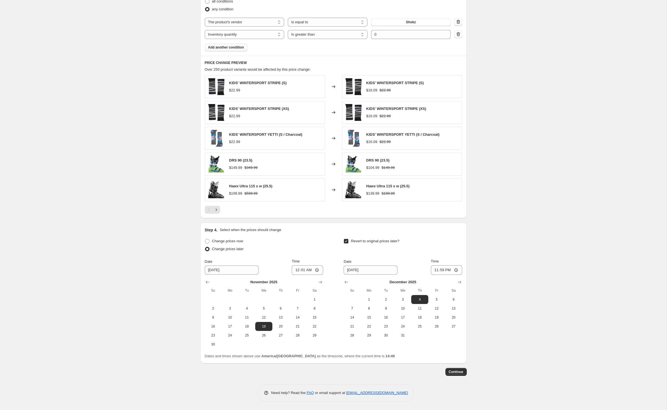
scroll to position [388, 0]
click at [205, 4] on span at bounding box center [207, 1] width 4 height 4
radio input "true"
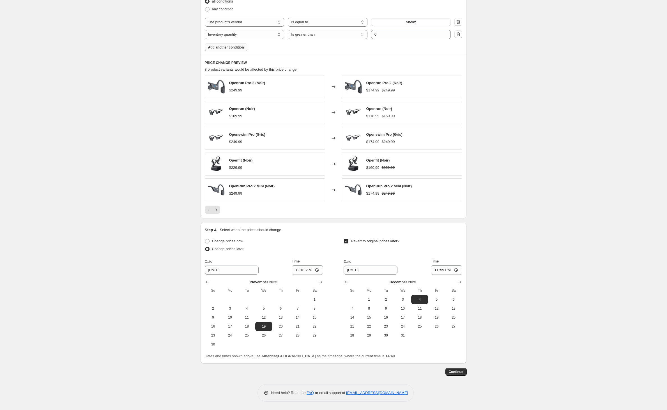
scroll to position [425, 0]
click at [464, 370] on span "Continue" at bounding box center [456, 372] width 15 height 4
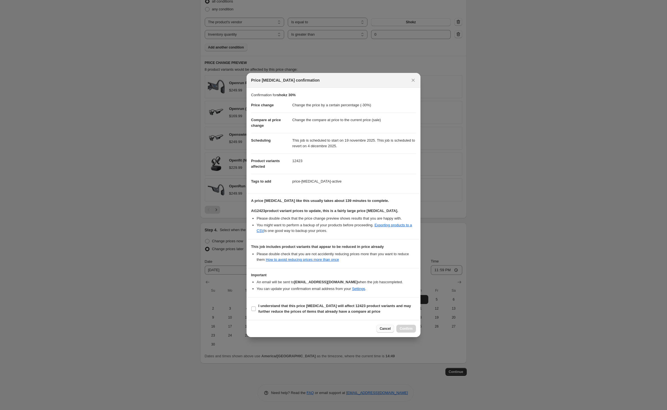
click at [382, 331] on span "Cancel" at bounding box center [385, 329] width 11 height 4
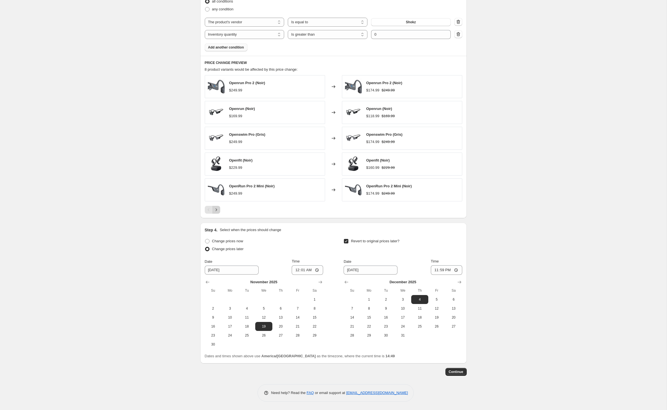
click at [214, 207] on icon "Next" at bounding box center [217, 210] width 6 height 6
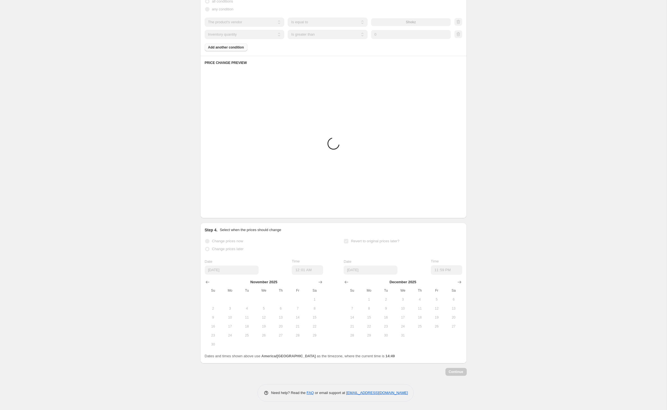
scroll to position [372, 0]
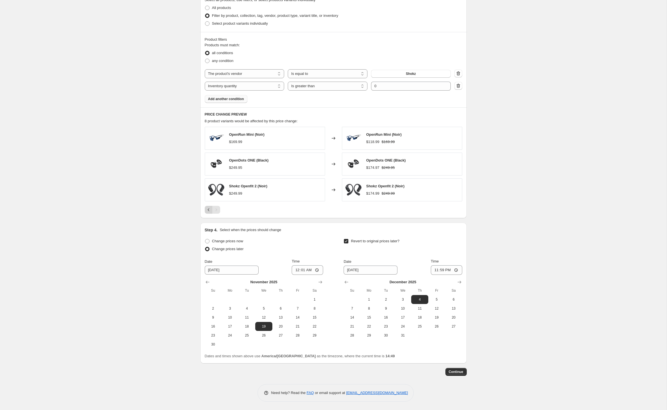
click at [206, 207] on icon "Previous" at bounding box center [209, 210] width 6 height 6
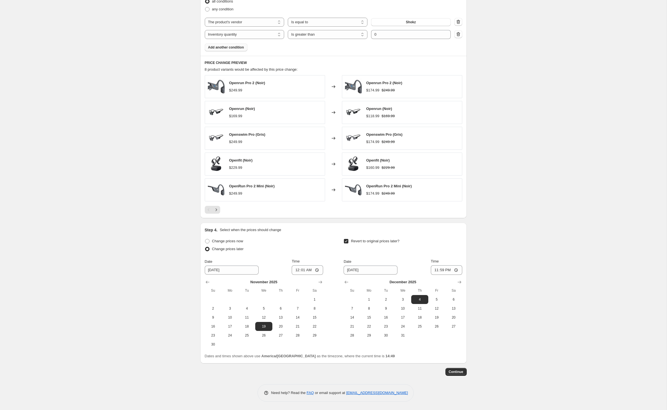
click at [144, 182] on div "Create new price [MEDICAL_DATA]. This page is ready Create new price [MEDICAL_D…" at bounding box center [333, 23] width 667 height 773
click at [146, 191] on div "Create new price [MEDICAL_DATA]. This page is ready Create new price [MEDICAL_D…" at bounding box center [333, 23] width 667 height 773
click at [464, 372] on span "Continue" at bounding box center [456, 372] width 15 height 4
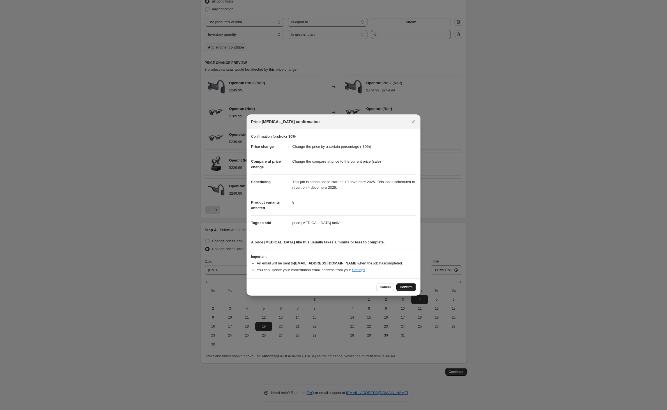
click at [413, 290] on span "Confirm" at bounding box center [406, 287] width 13 height 4
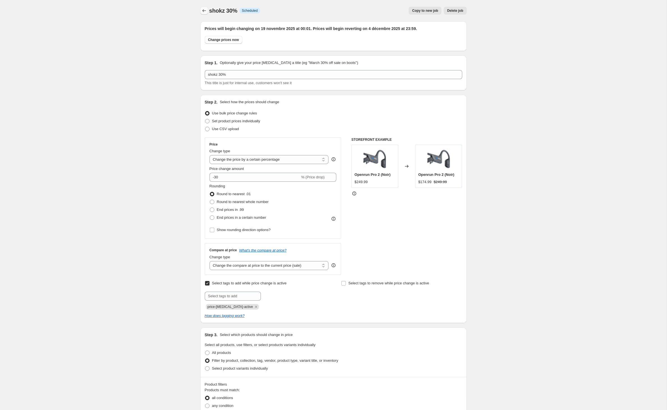
click at [202, 13] on icon "Price change jobs" at bounding box center [205, 11] width 6 height 6
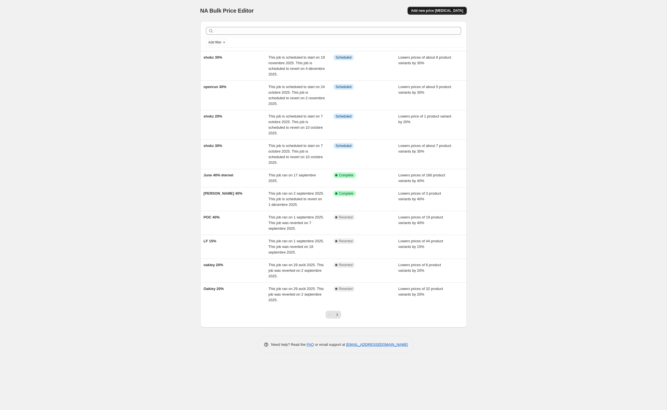
click at [453, 13] on span "Add new price [MEDICAL_DATA]" at bounding box center [437, 10] width 52 height 4
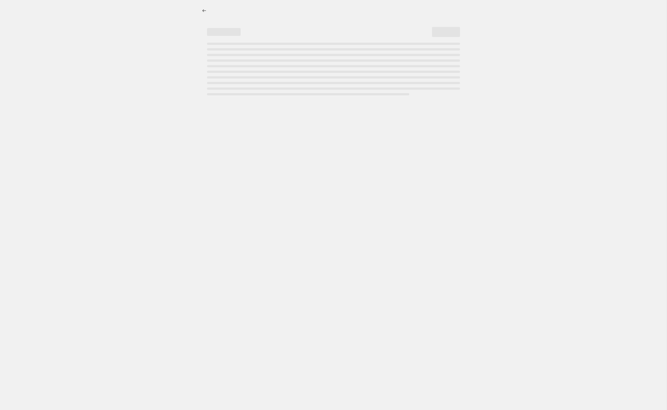
select select "percentage"
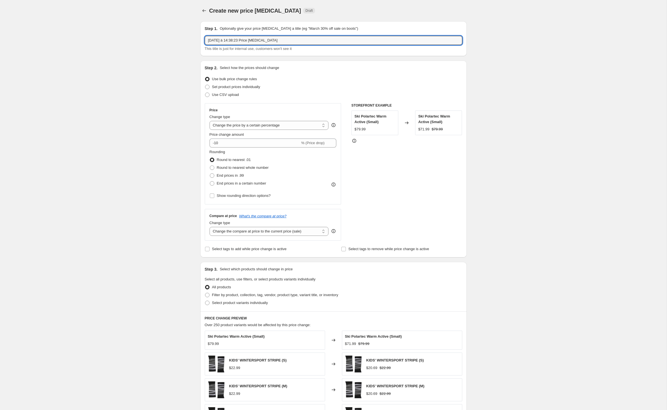
drag, startPoint x: 305, startPoint y: 45, endPoint x: 153, endPoint y: 44, distance: 152.7
click at [153, 44] on div "Create new price [MEDICAL_DATA]. This page is ready Create new price [MEDICAL_D…" at bounding box center [333, 278] width 667 height 557
type input "shokz 30%"
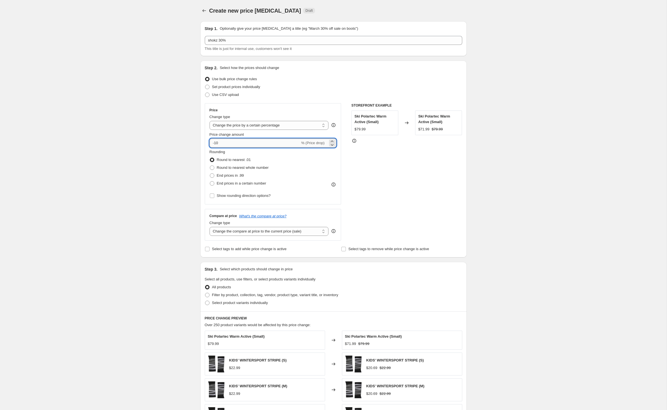
click at [219, 148] on input "-10" at bounding box center [255, 143] width 91 height 9
type input "-1"
type input "-3"
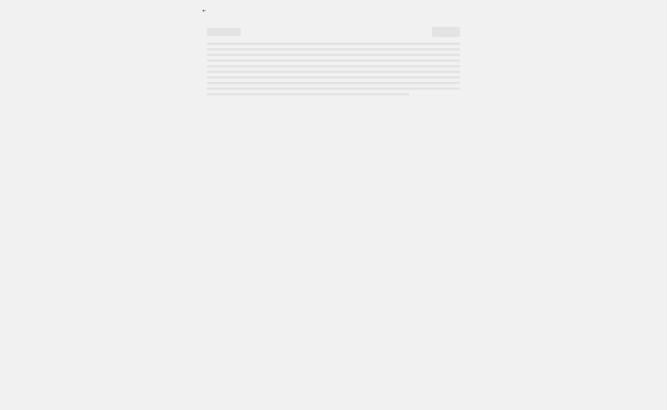
select select "percentage"
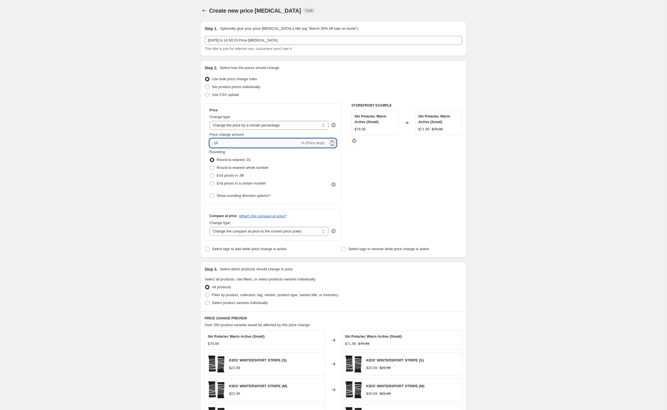
click at [218, 148] on input "-10" at bounding box center [255, 143] width 91 height 9
type input "-1"
type input "-30"
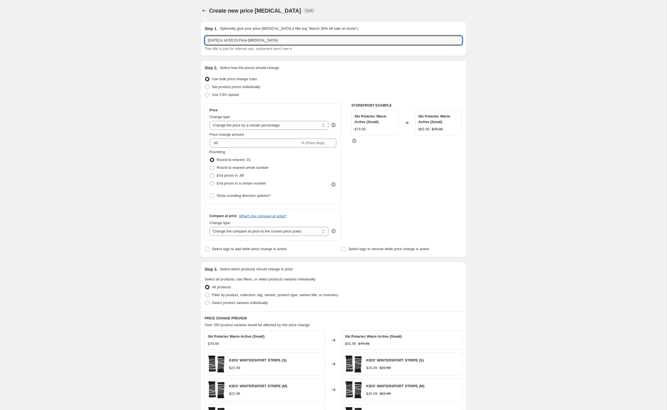
drag, startPoint x: 314, startPoint y: 46, endPoint x: 131, endPoint y: 33, distance: 182.9
click at [131, 33] on div "Create new price change job. This page is ready Create new price change job Dra…" at bounding box center [333, 278] width 667 height 557
type input "shokz"
click at [58, 72] on div "Create new price change job. This page is ready Create new price change job Dra…" at bounding box center [333, 278] width 667 height 557
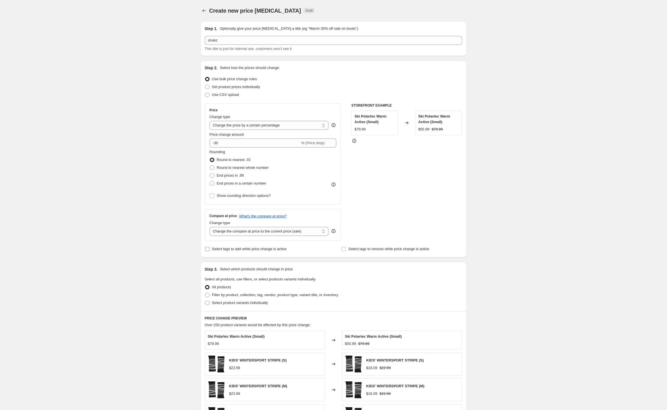
click at [205, 251] on input "Select tags to add while price change is active" at bounding box center [207, 249] width 4 height 4
checkbox input "true"
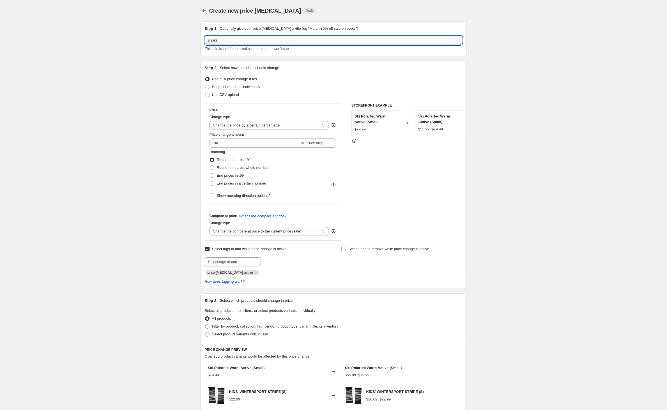
click at [226, 45] on input "shokz" at bounding box center [334, 40] width 258 height 9
type input "shokz 30%"
click at [125, 189] on div "Create new price [MEDICAL_DATA]. This page is ready Create new price [MEDICAL_D…" at bounding box center [333, 294] width 667 height 589
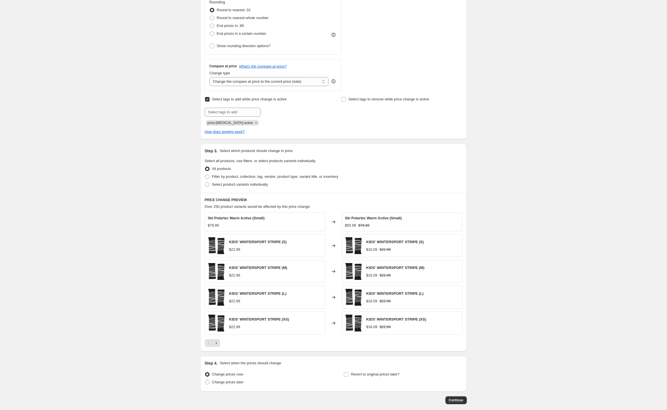
scroll to position [155, 0]
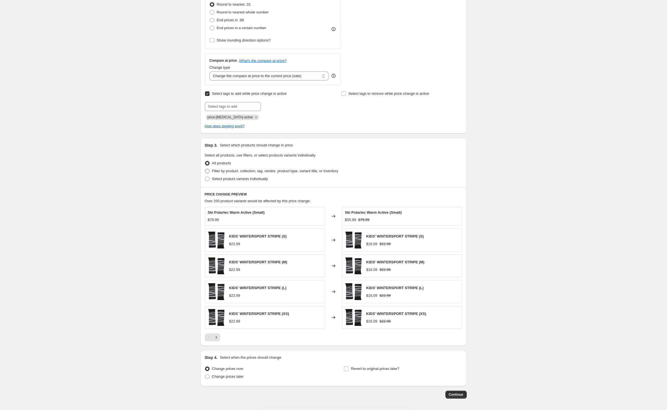
click at [205, 173] on span at bounding box center [207, 171] width 4 height 4
click at [205, 169] on input "Filter by product, collection, tag, vendor, product type, variant title, or inv…" at bounding box center [205, 169] width 0 height 0
radio input "true"
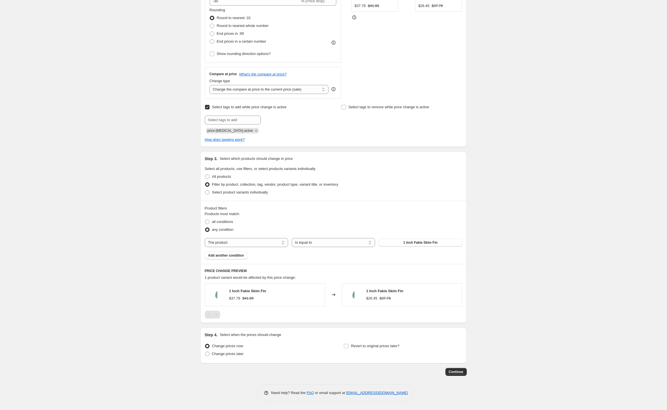
scroll to position [190, 0]
select select "vendor"
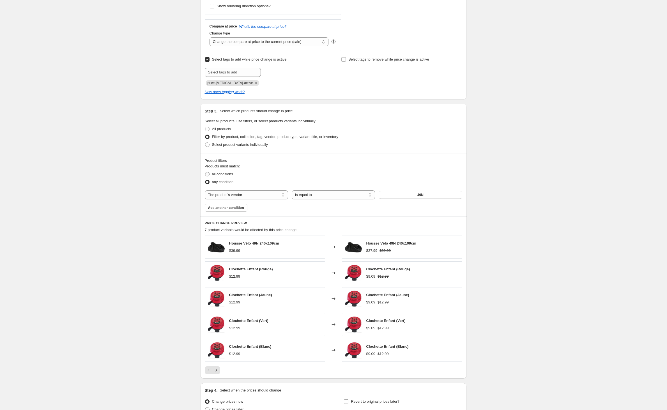
click at [205, 177] on span at bounding box center [207, 174] width 4 height 4
click at [205, 172] on input "all conditions" at bounding box center [205, 172] width 0 height 0
radio input "true"
click at [410, 199] on button "49N" at bounding box center [420, 195] width 83 height 8
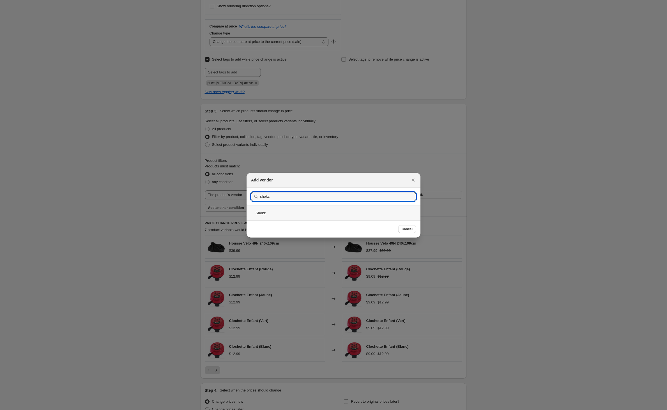
type input "shokz"
click at [247, 214] on div "Shokz" at bounding box center [334, 213] width 174 height 15
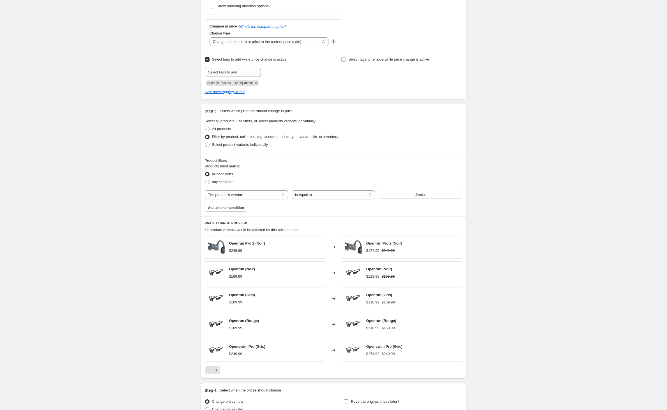
scroll to position [240, 0]
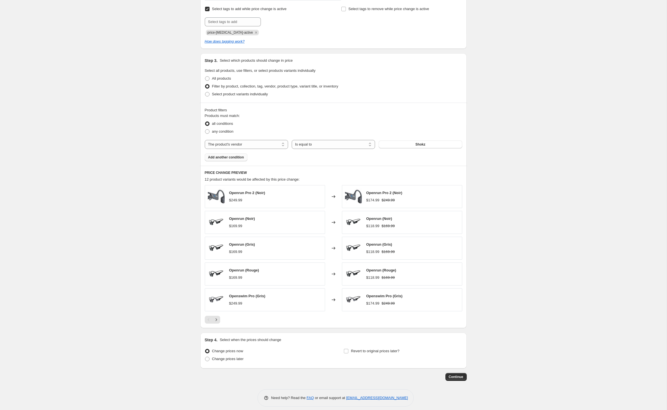
click at [239, 160] on span "Add another condition" at bounding box center [226, 157] width 36 height 4
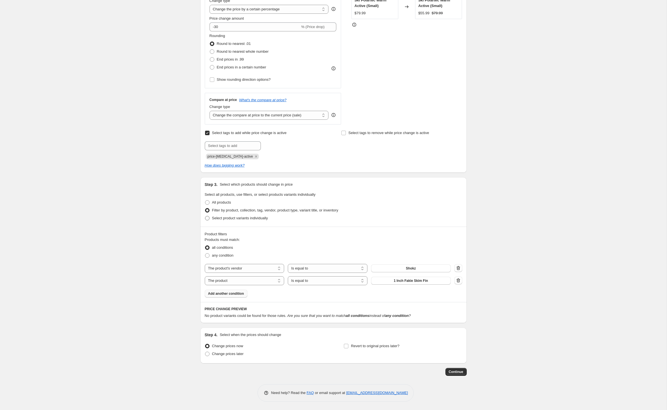
scroll to position [170, 0]
select select "inventory_quantity"
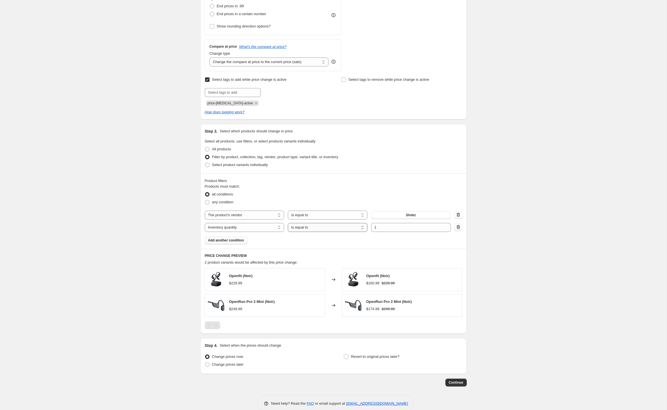
select select ">"
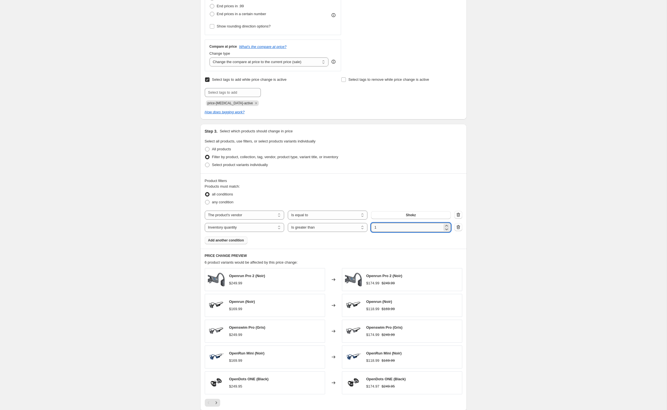
click at [398, 232] on input "1" at bounding box center [406, 227] width 71 height 9
type input "0"
click at [541, 268] on div "Create new price [MEDICAL_DATA]. This page is ready Create new price [MEDICAL_D…" at bounding box center [333, 164] width 667 height 668
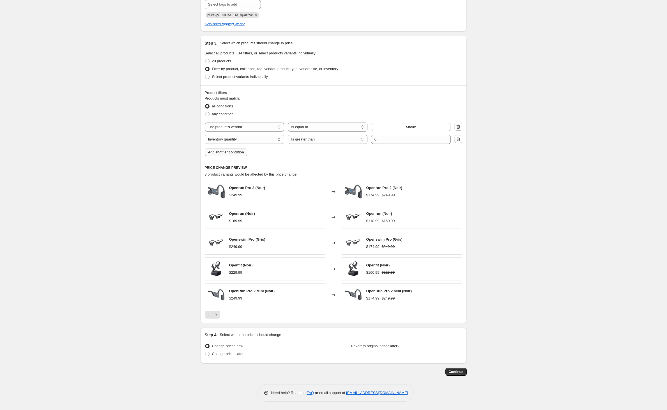
scroll to position [309, 0]
click at [205, 352] on span at bounding box center [207, 354] width 4 height 4
click at [205, 352] on input "Change prices later" at bounding box center [205, 352] width 0 height 0
radio input "true"
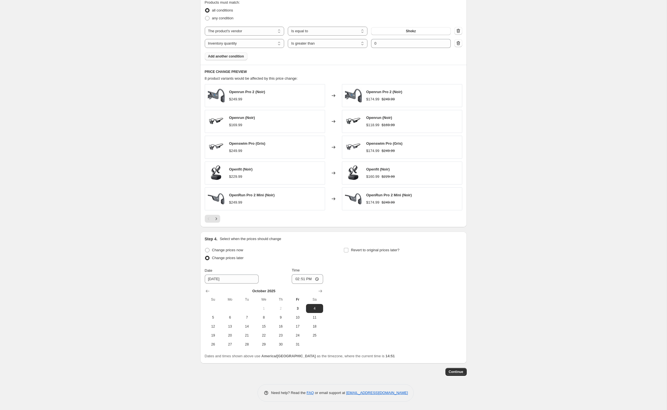
scroll to position [415, 0]
click at [319, 290] on icon "Show next month, November 2025" at bounding box center [321, 291] width 4 height 3
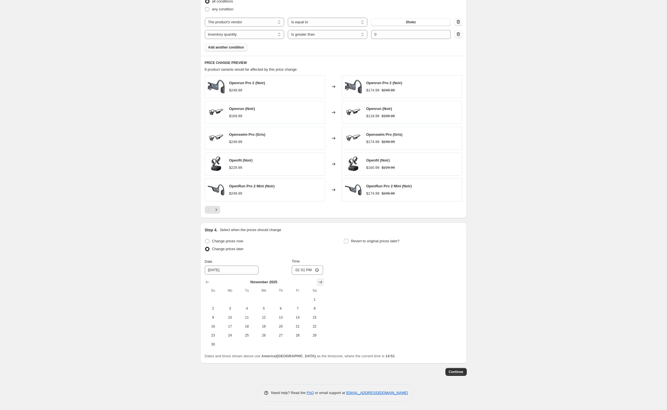
click at [320, 281] on icon "Show next month, December 2025" at bounding box center [321, 282] width 4 height 3
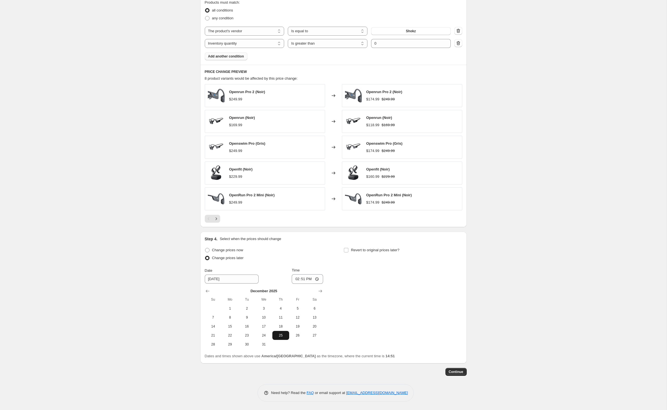
click at [281, 331] on button "25" at bounding box center [281, 335] width 17 height 9
click at [294, 324] on span "19" at bounding box center [298, 326] width 12 height 4
type input "12/19/2025"
click at [305, 274] on input "14:51" at bounding box center [307, 279] width 31 height 10
type input "00:01"
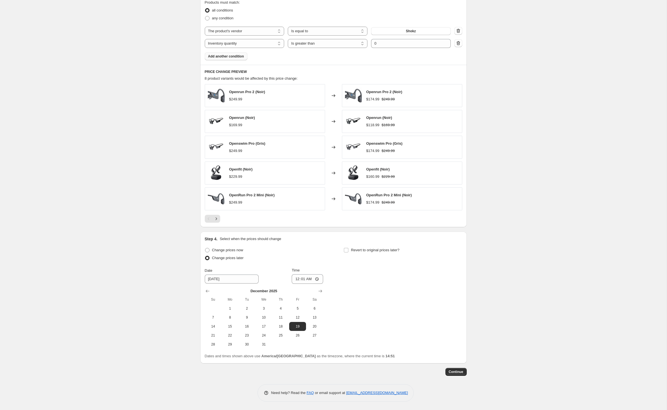
click at [379, 261] on div "Change prices now Change prices later Date 12/19/2025 Time 00:01 December 2025 …" at bounding box center [334, 297] width 258 height 103
click at [349, 248] on input "Revert to original prices later?" at bounding box center [346, 250] width 4 height 4
checkbox input "true"
click at [463, 289] on icon "Show next month, November 2025" at bounding box center [460, 292] width 6 height 6
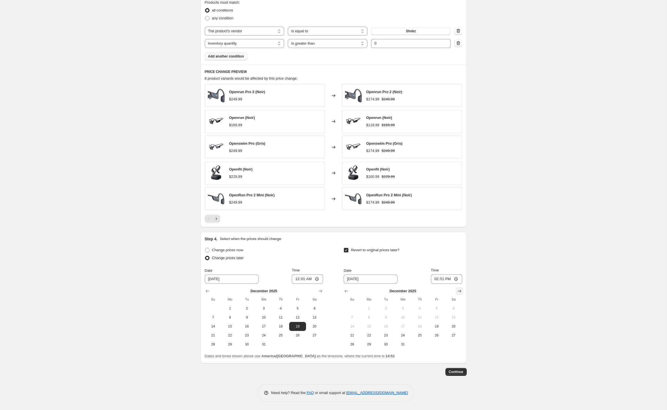
click at [463, 289] on icon "Show next month, January 2026" at bounding box center [460, 292] width 6 height 6
click at [426, 306] on span "1" at bounding box center [420, 308] width 12 height 4
type input "1/1/2026"
click at [460, 274] on input "14:51" at bounding box center [446, 279] width 31 height 10
click at [463, 274] on input "23:51" at bounding box center [446, 279] width 31 height 10
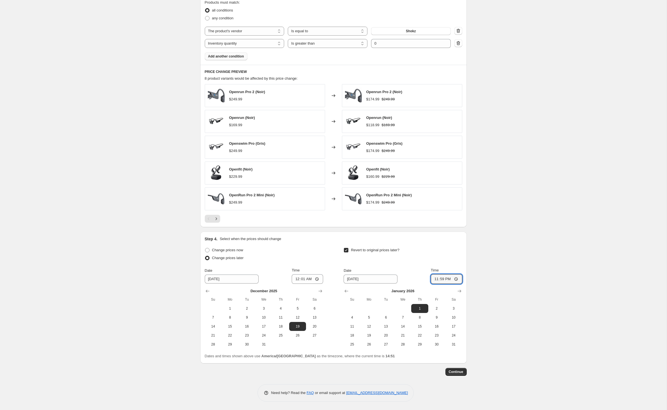
type input "23:59"
click at [526, 286] on div "Create new price [MEDICAL_DATA]. This page is ready Create new price [MEDICAL_D…" at bounding box center [333, 28] width 667 height 764
click at [464, 370] on span "Continue" at bounding box center [456, 372] width 15 height 4
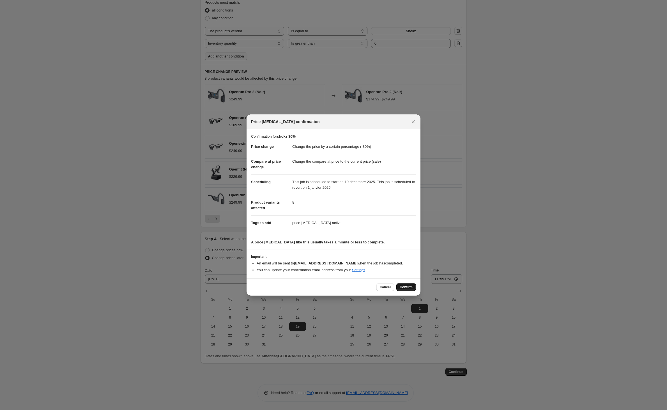
click at [413, 290] on span "Confirm" at bounding box center [406, 287] width 13 height 4
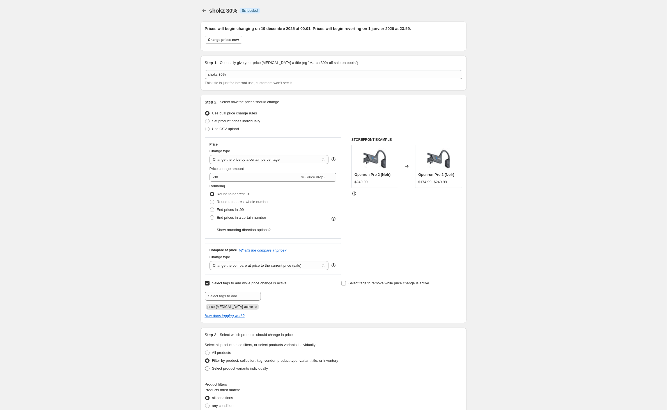
scroll to position [415, 0]
